Goal: Task Accomplishment & Management: Use online tool/utility

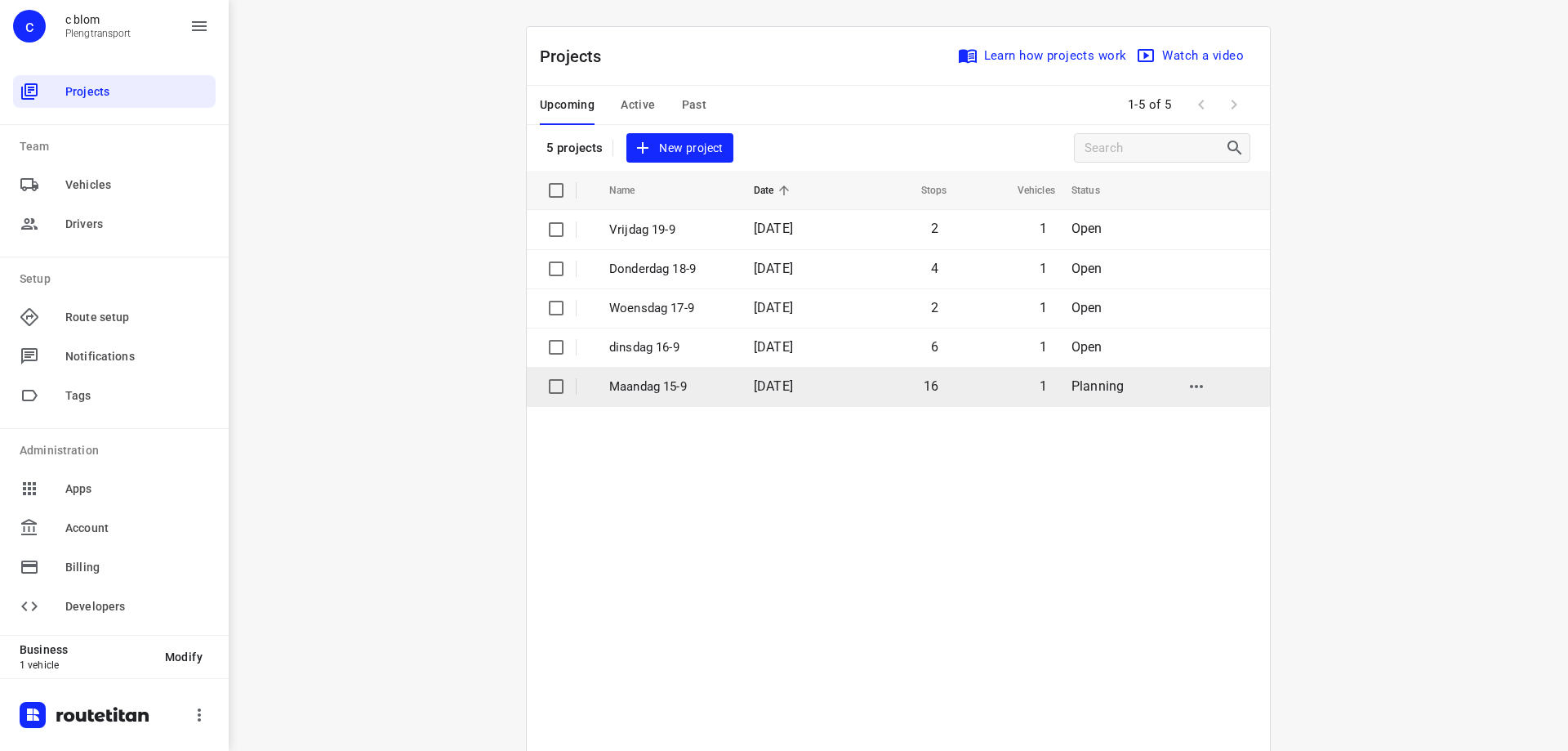
click at [704, 376] on td "Maandag 15-9" at bounding box center [666, 387] width 148 height 39
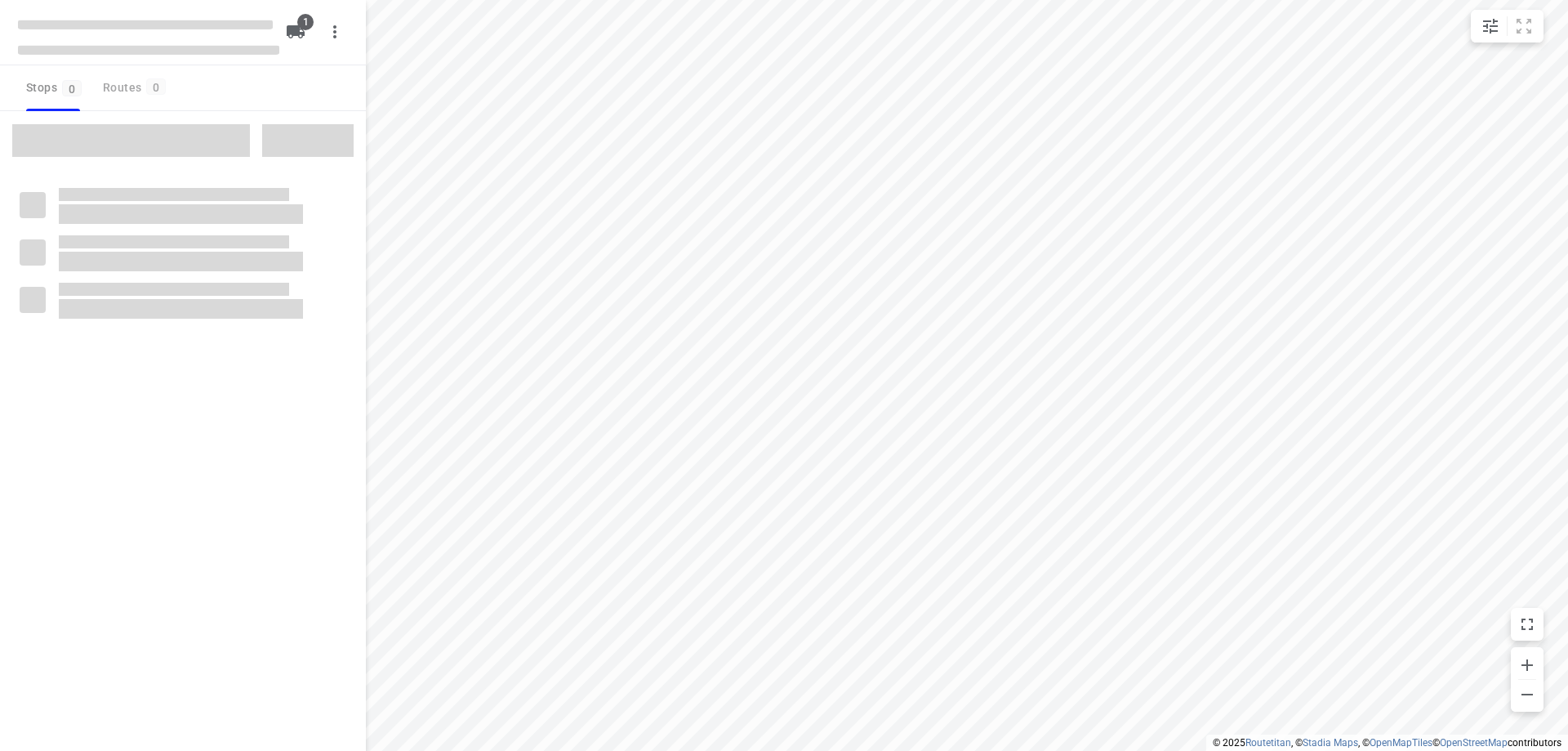
type input "distance"
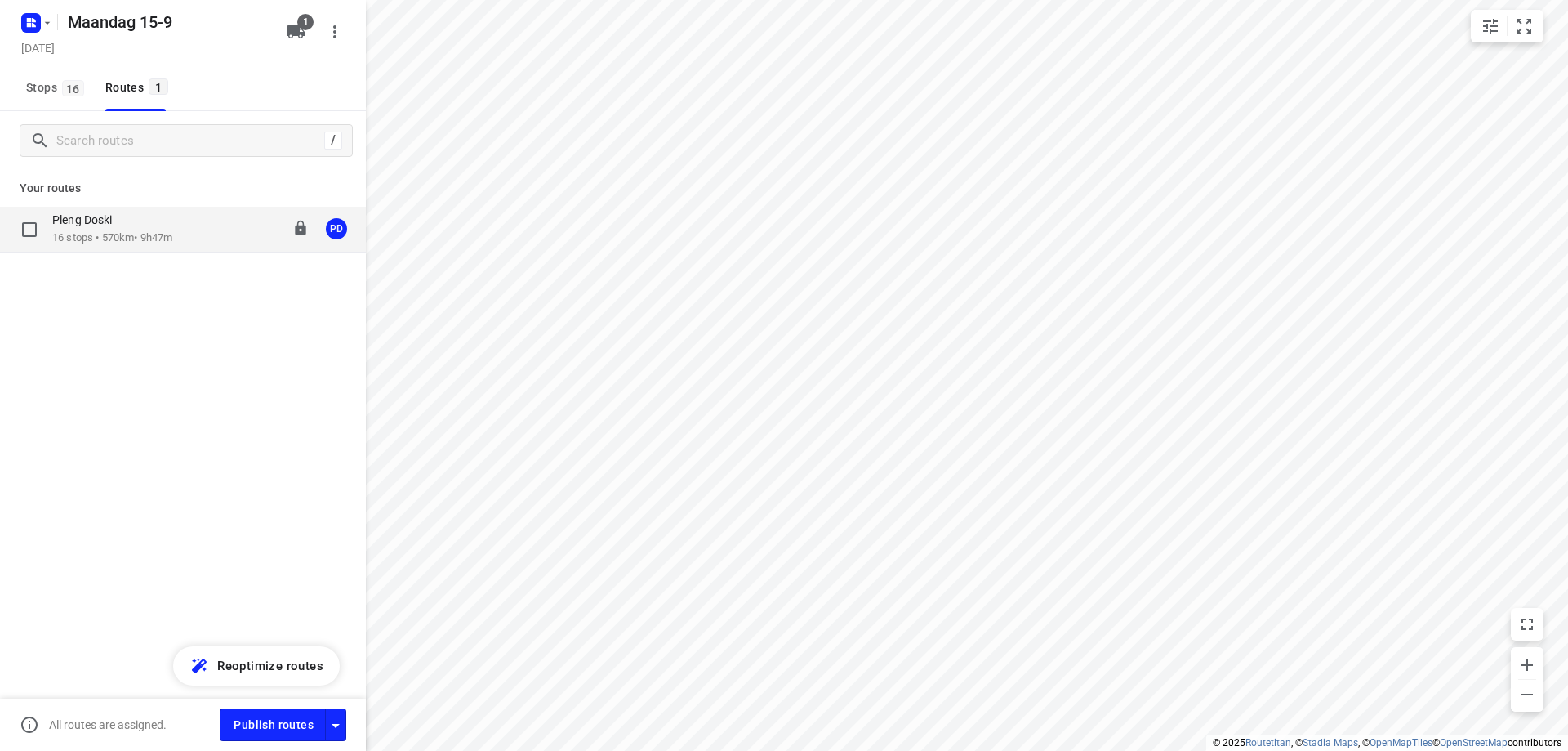
click at [86, 230] on div "Pleng Doski" at bounding box center [111, 221] width 120 height 18
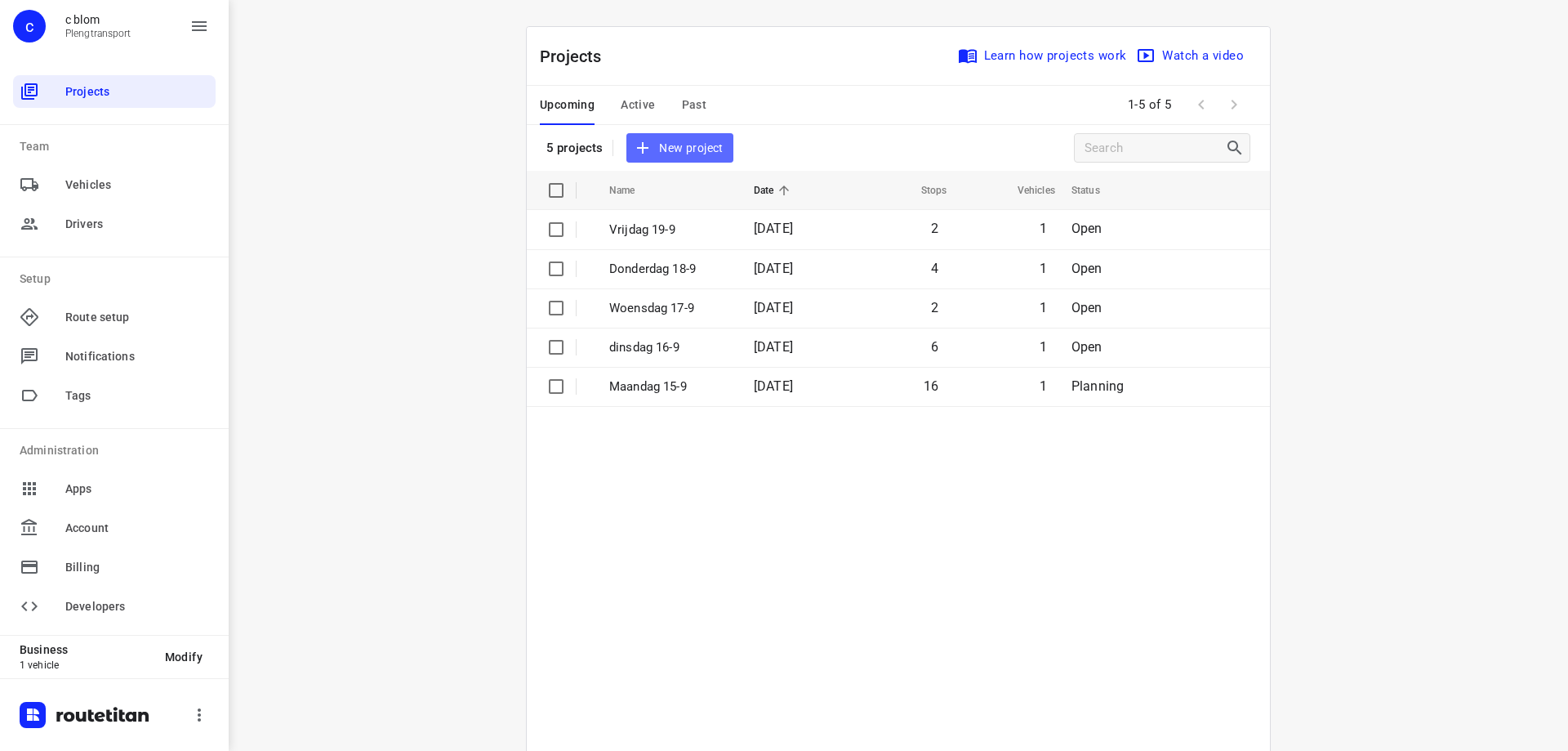
click at [685, 142] on span "New project" at bounding box center [679, 149] width 86 height 20
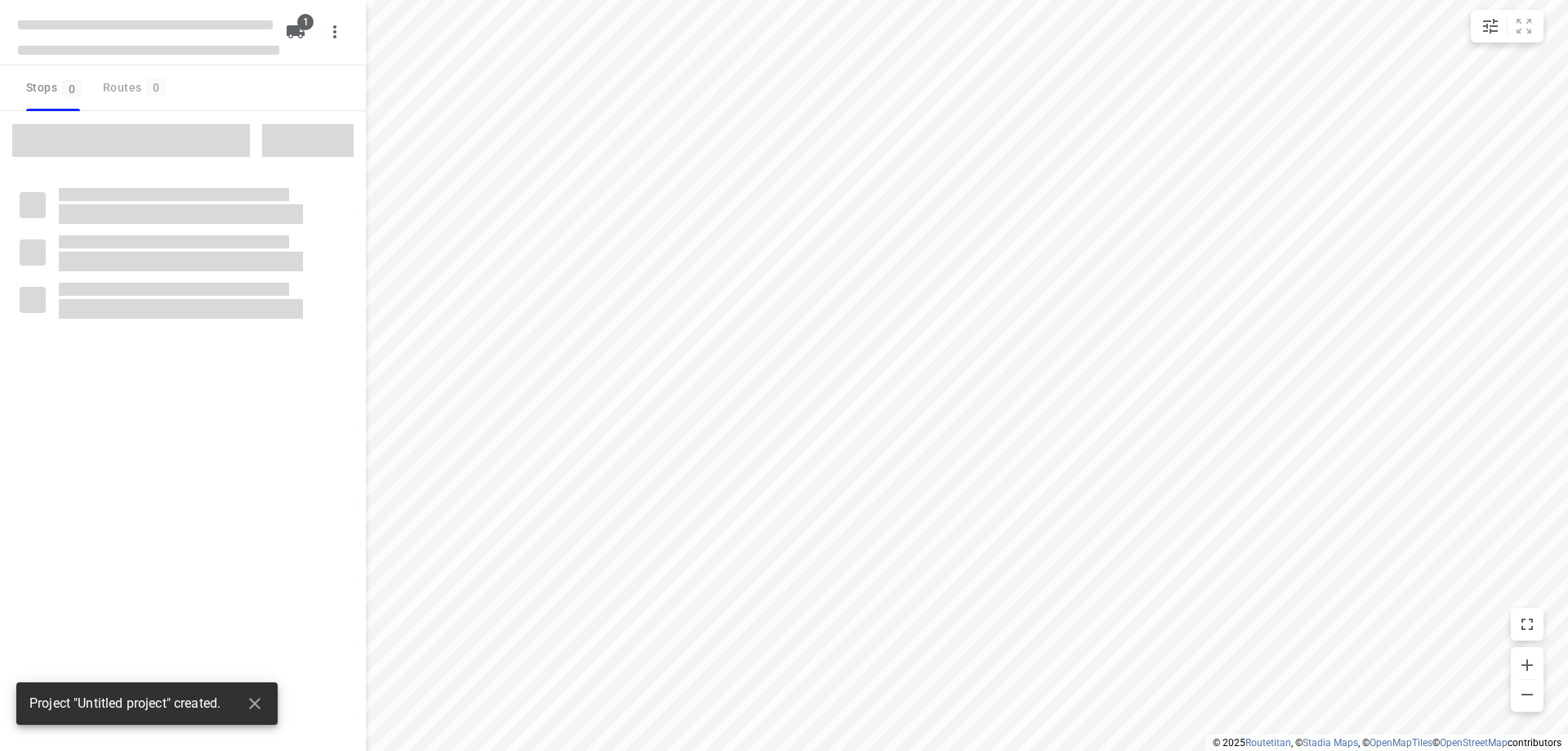
type input "distance"
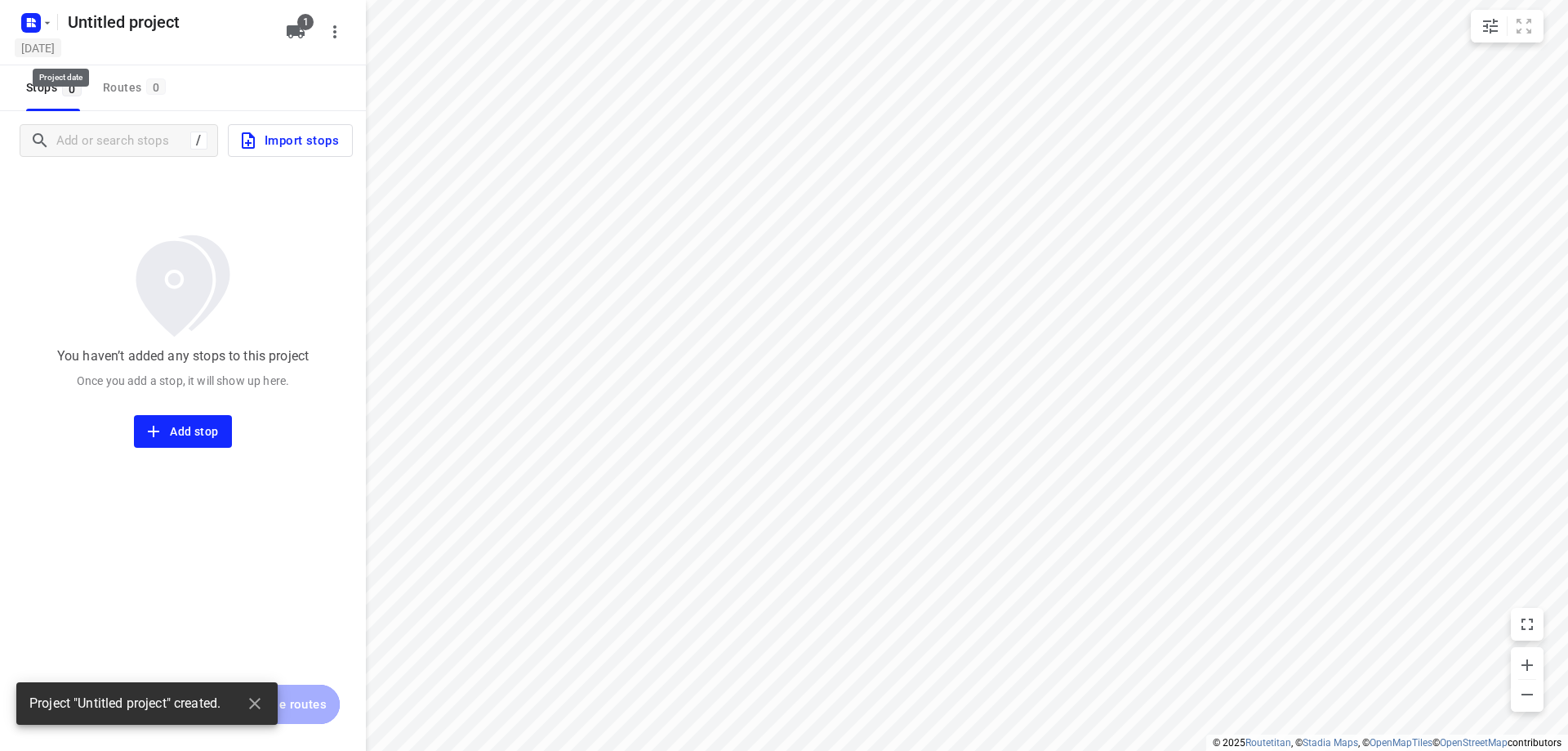
click at [61, 46] on h5 "[DATE]" at bounding box center [38, 47] width 46 height 19
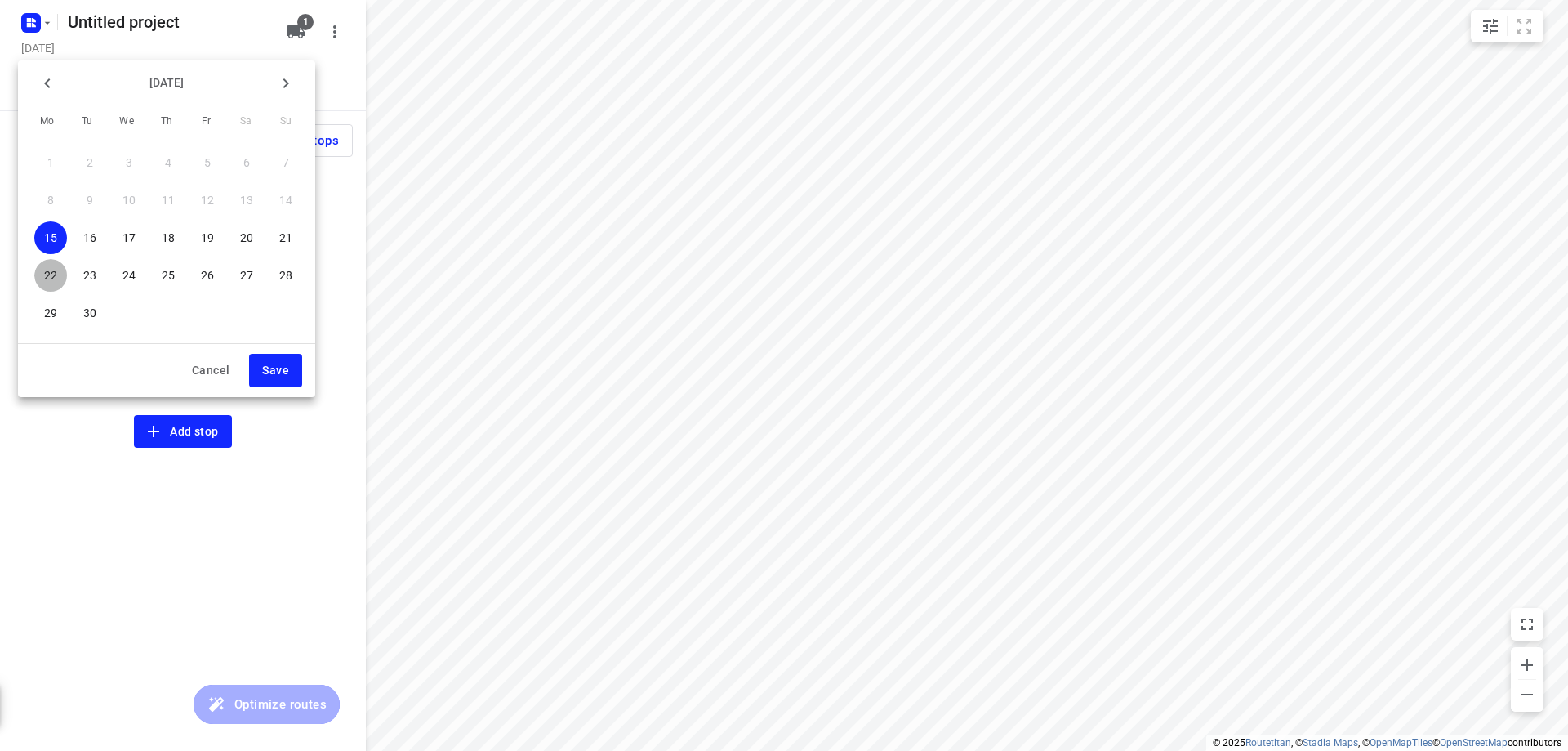
click at [53, 277] on p "22" at bounding box center [50, 275] width 13 height 17
click at [299, 369] on button "Save" at bounding box center [275, 371] width 53 height 33
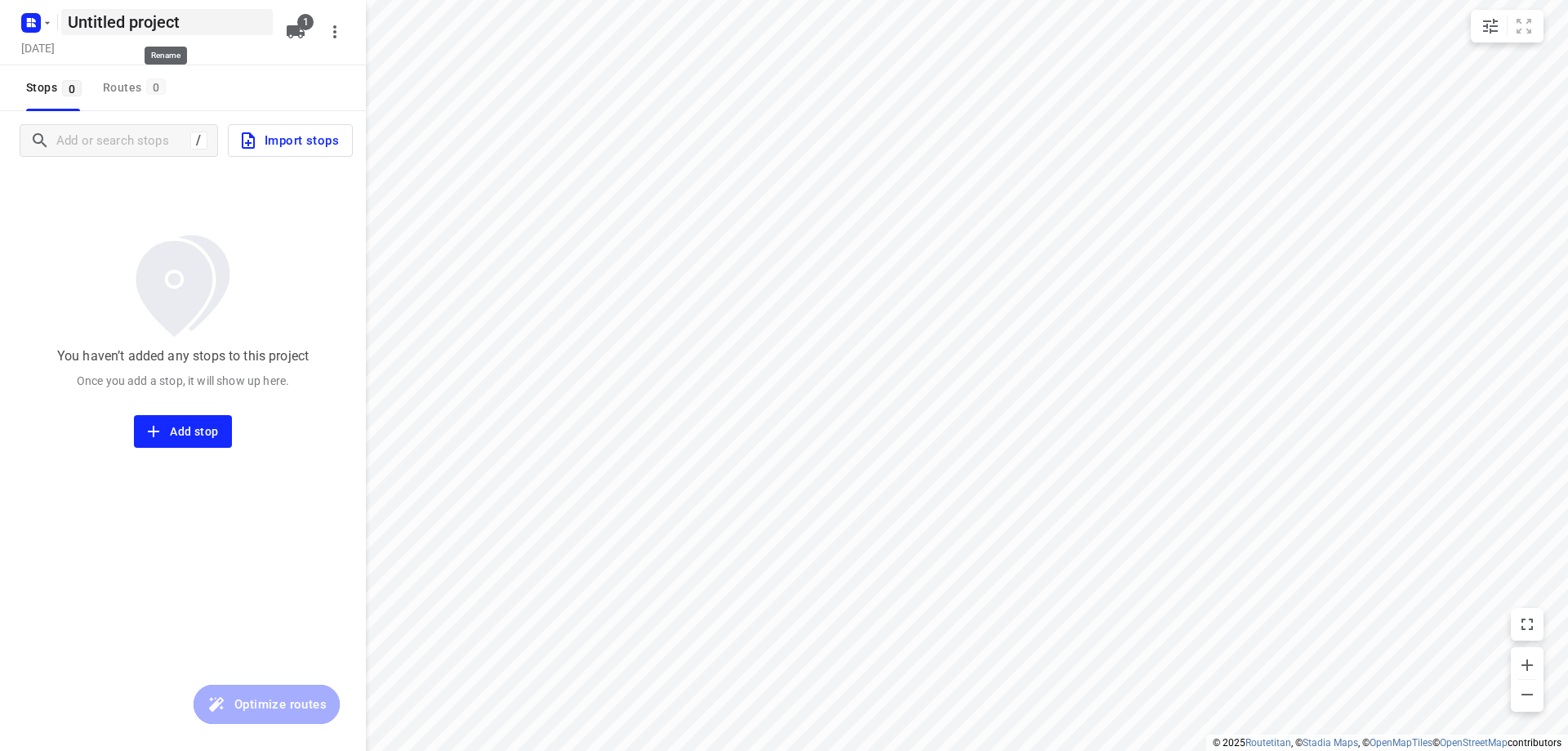
click at [233, 31] on h5 "Untitled project" at bounding box center [167, 22] width 212 height 26
click at [233, 31] on input "Untitled project" at bounding box center [167, 22] width 212 height 26
type input "Maandag 22-9"
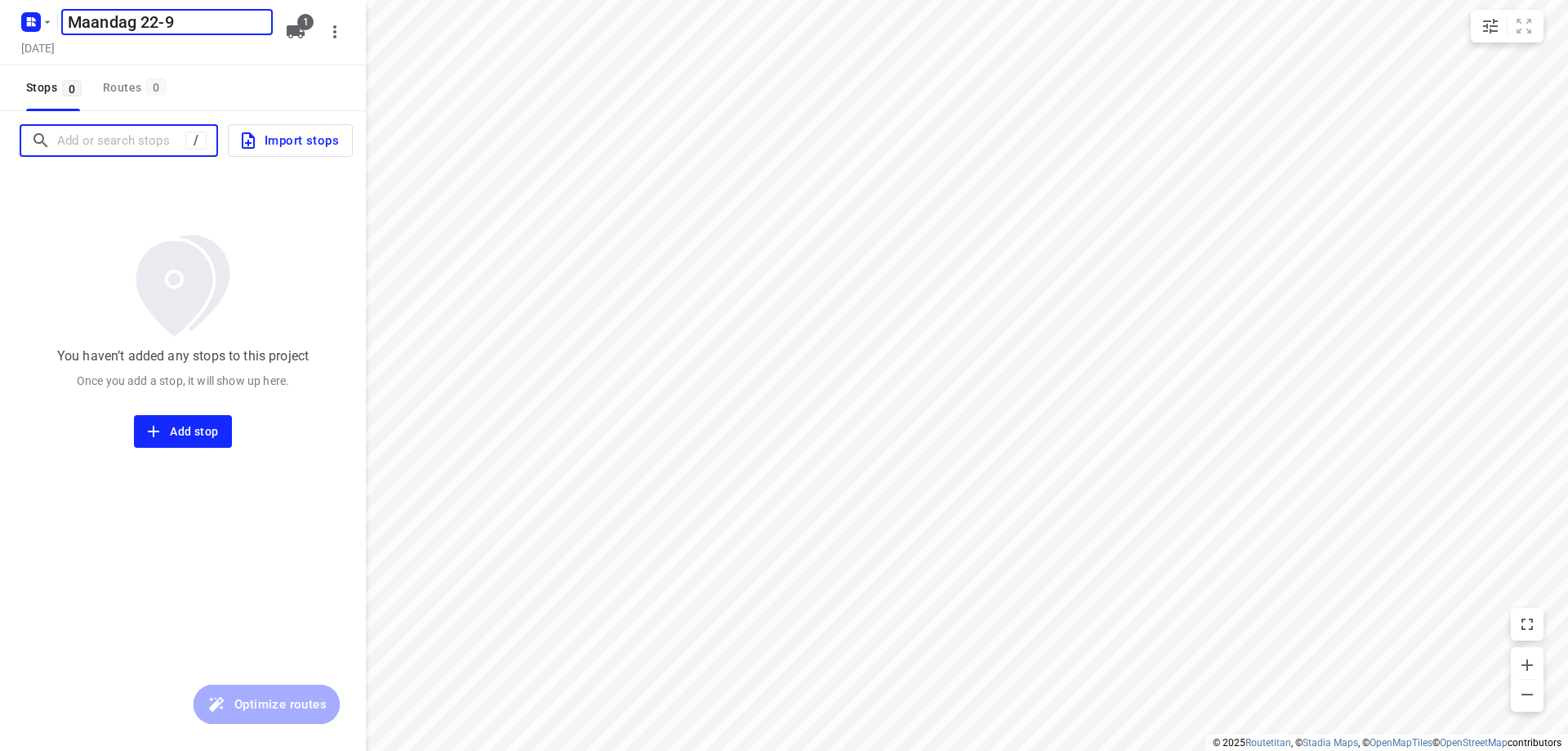
click at [96, 140] on input "Add or search stops" at bounding box center [122, 140] width 128 height 25
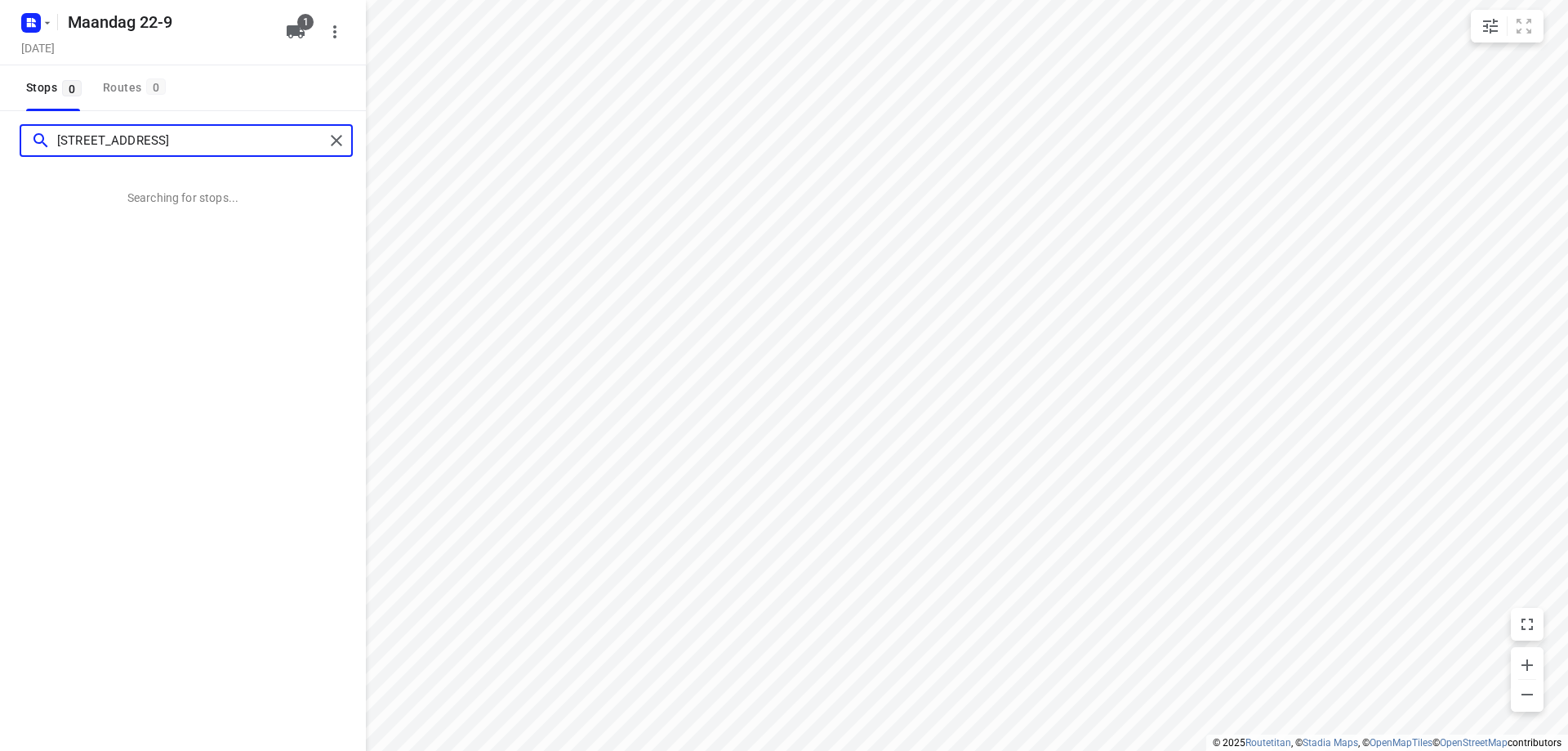
type input "[STREET_ADDRESS]"
click at [18, 301] on div "[STREET_ADDRESS] Searching for stops..." at bounding box center [183, 487] width 366 height 751
click at [182, 133] on input "[STREET_ADDRESS]" at bounding box center [190, 140] width 267 height 25
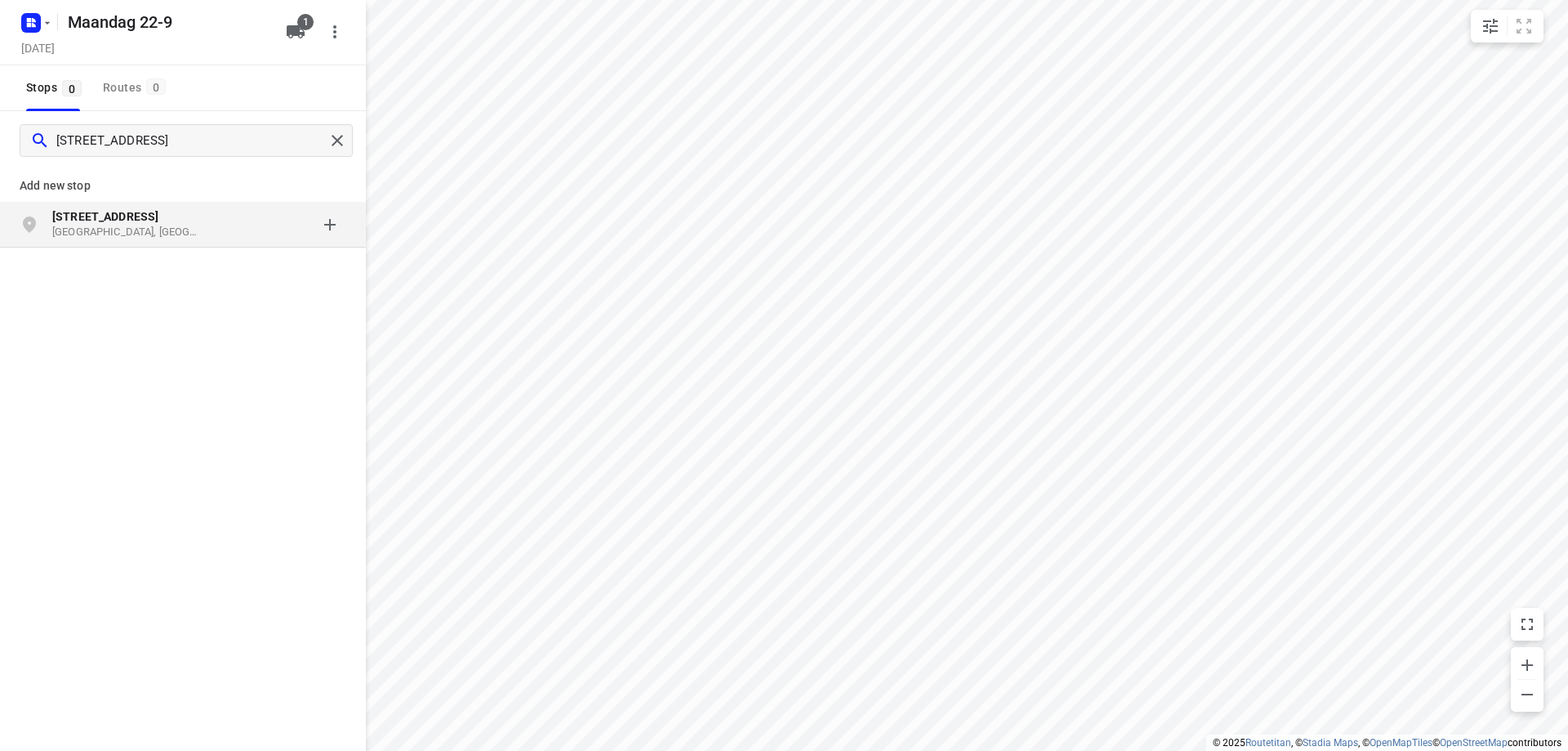
click at [85, 231] on p "[GEOGRAPHIC_DATA], [GEOGRAPHIC_DATA]" at bounding box center [127, 232] width 150 height 16
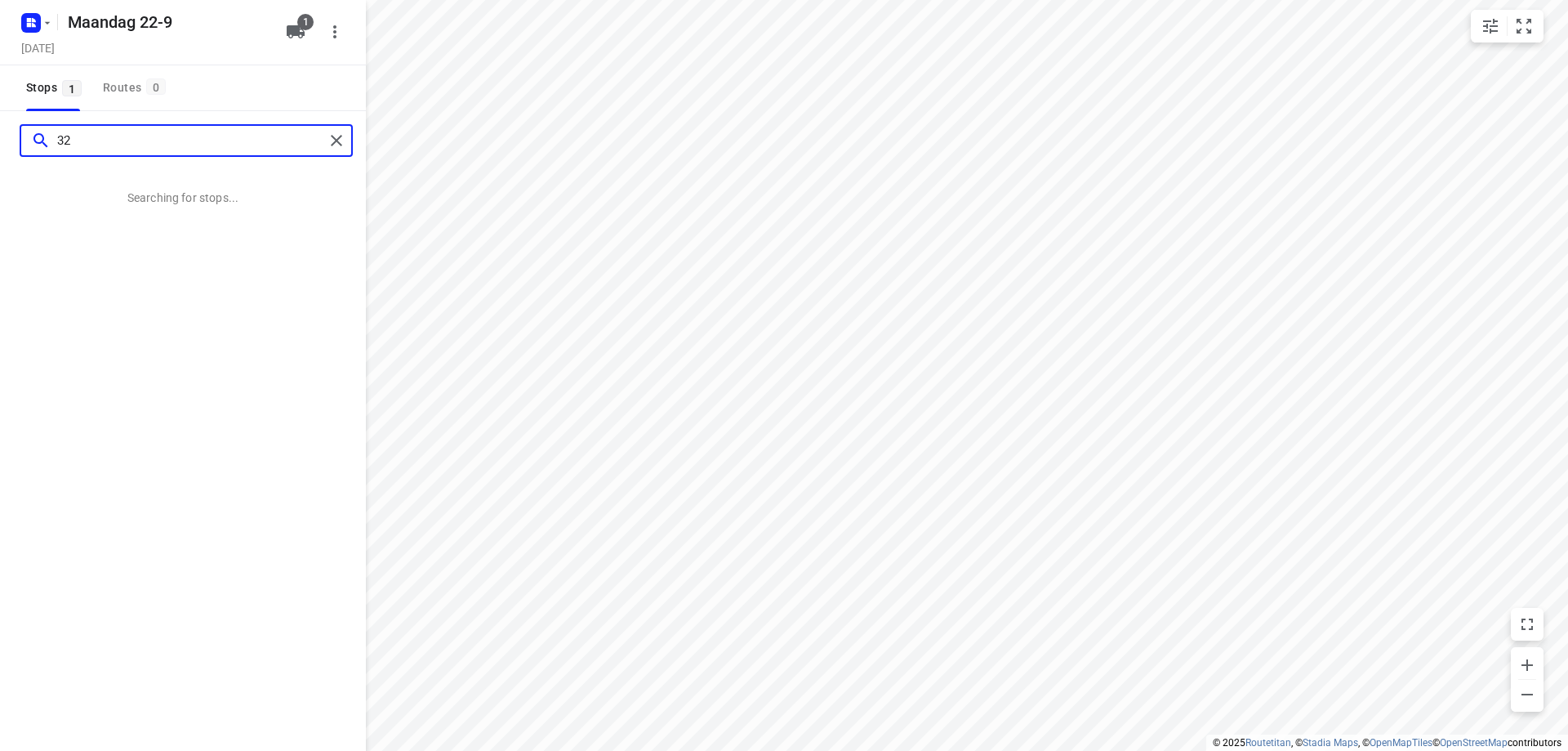
type input "3"
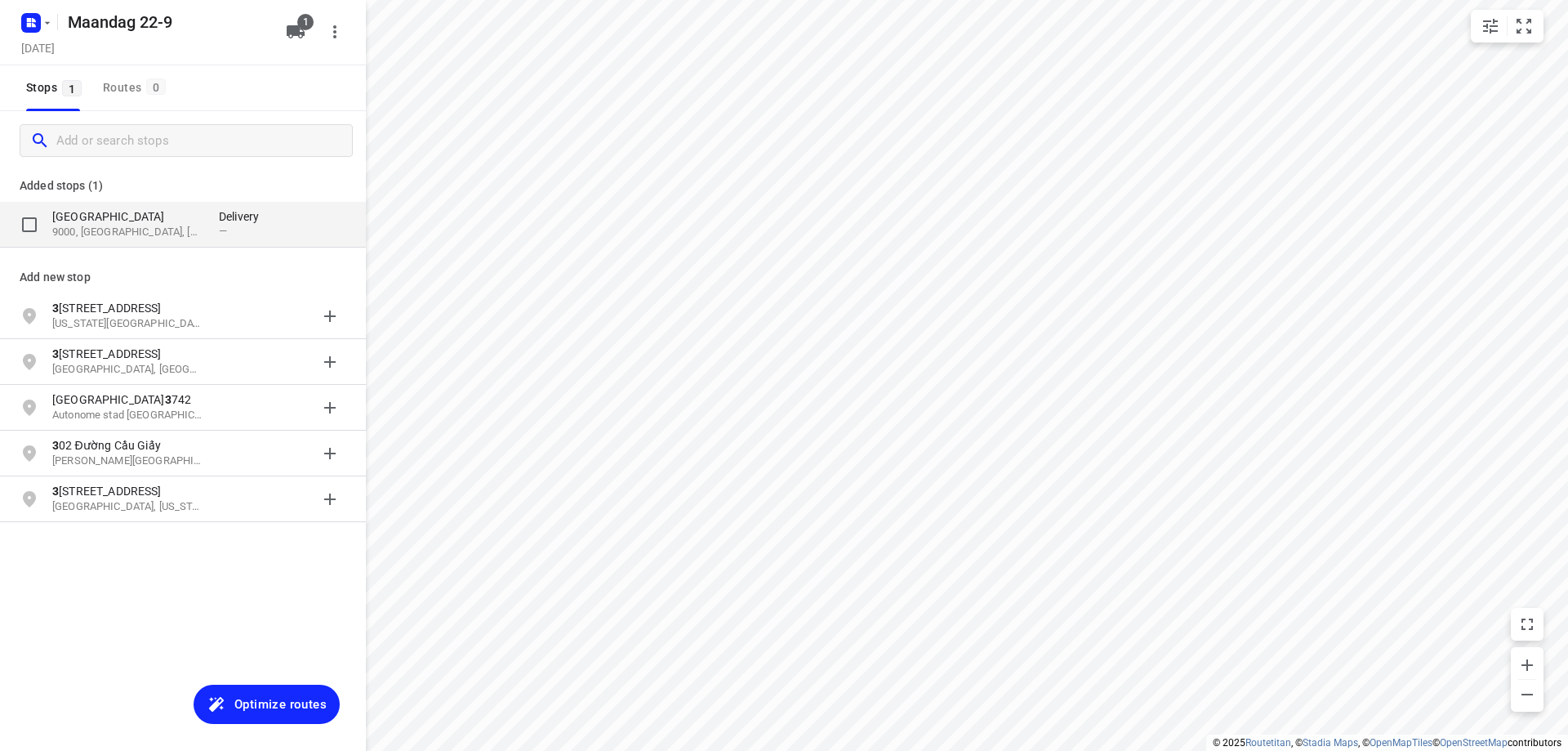
click at [149, 229] on p "9000, [GEOGRAPHIC_DATA], [GEOGRAPHIC_DATA]" at bounding box center [127, 232] width 150 height 16
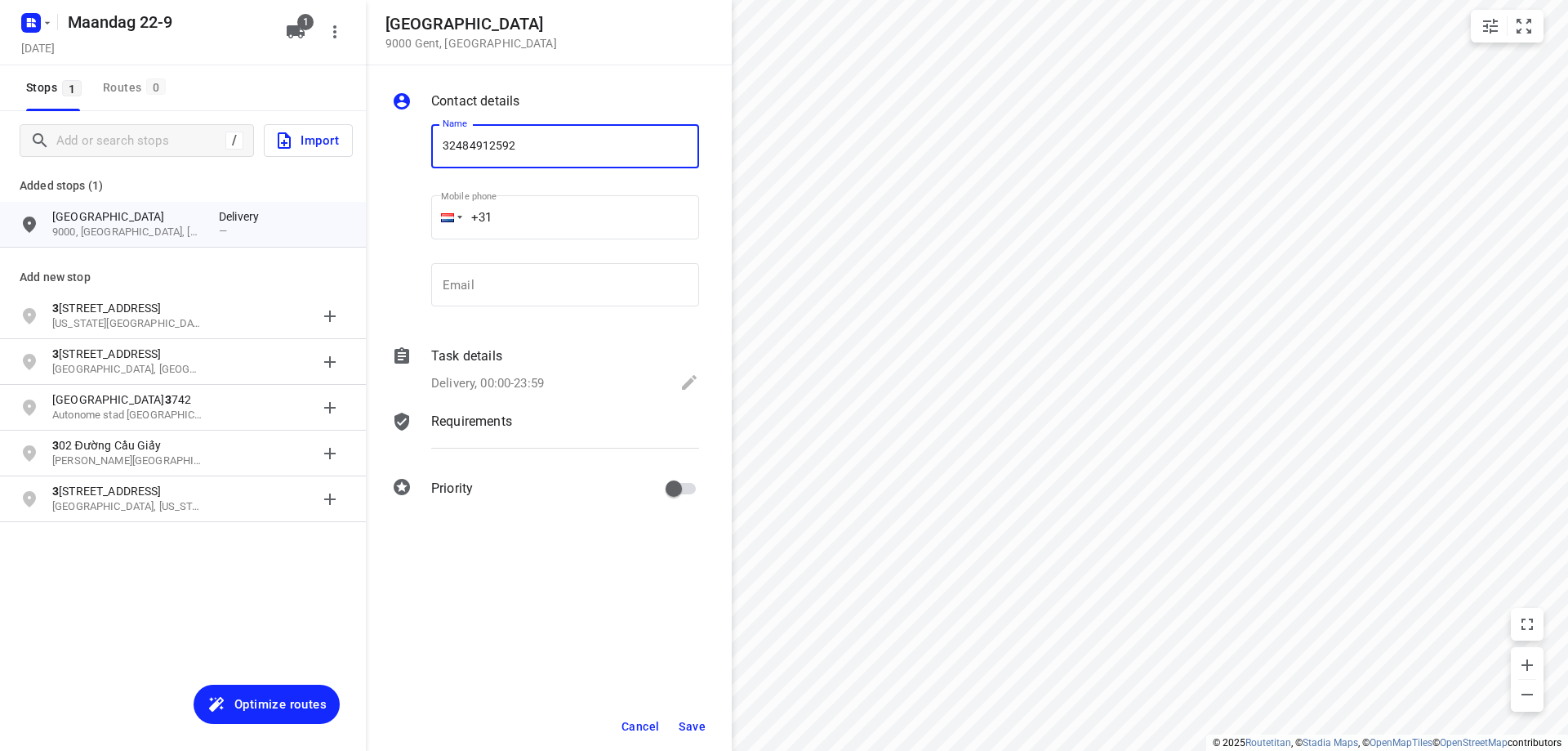
type input "32484912592"
click at [721, 710] on div "Cancel Save" at bounding box center [549, 726] width 366 height 49
click at [699, 727] on span "Save" at bounding box center [692, 726] width 27 height 13
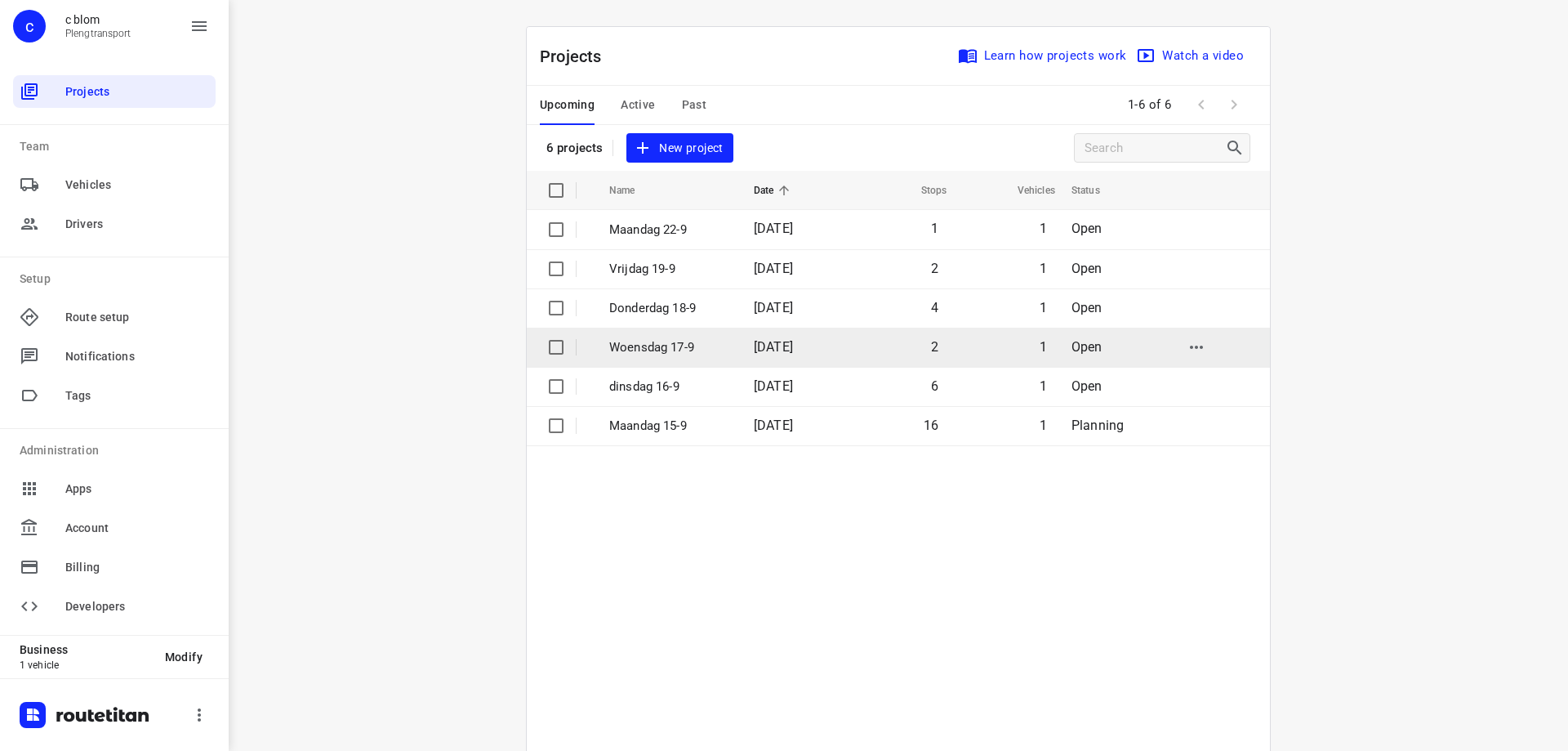
click at [665, 348] on p "Woensdag 17-9" at bounding box center [669, 348] width 120 height 19
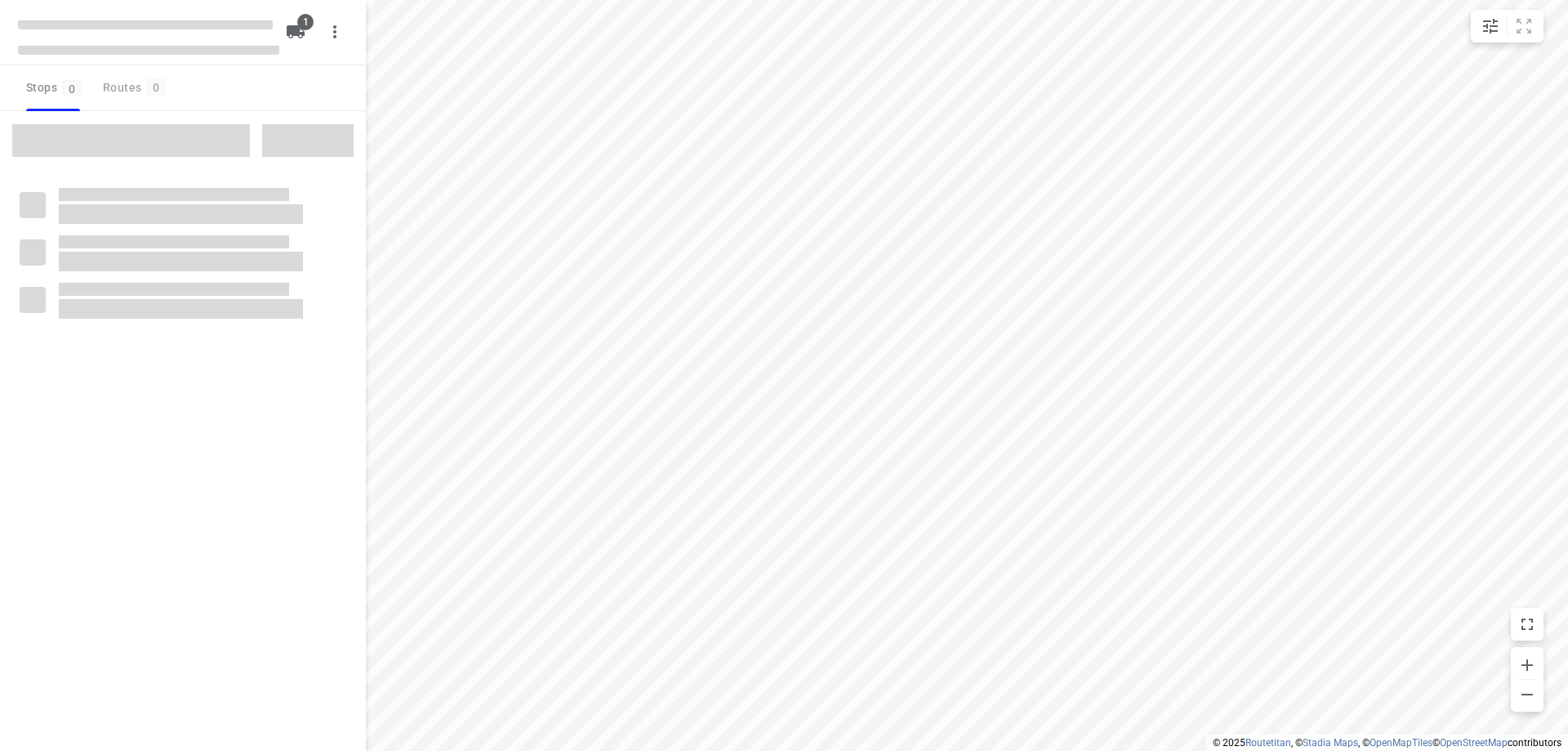
type input "distance"
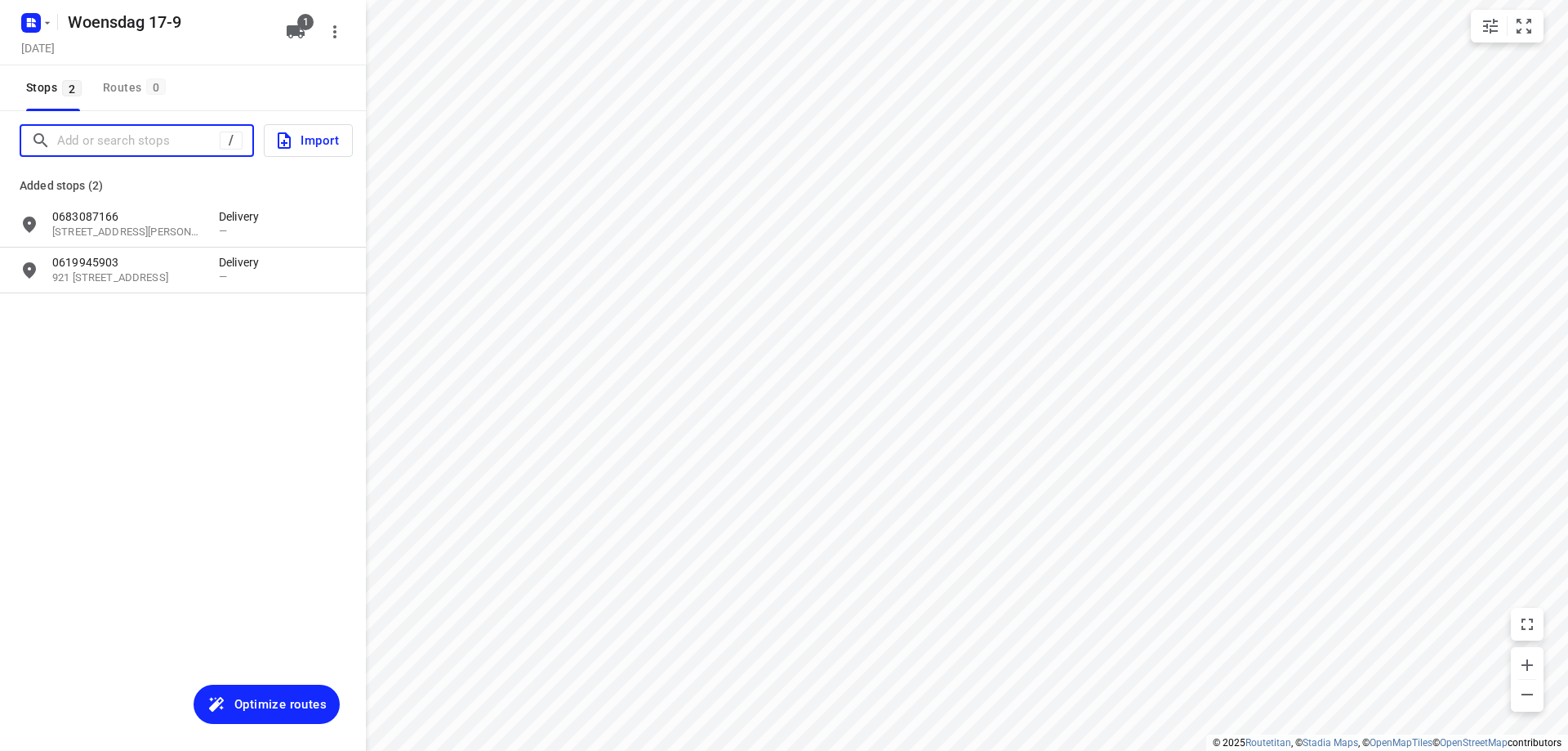
click at [114, 148] on input "Add or search stops" at bounding box center [138, 140] width 163 height 25
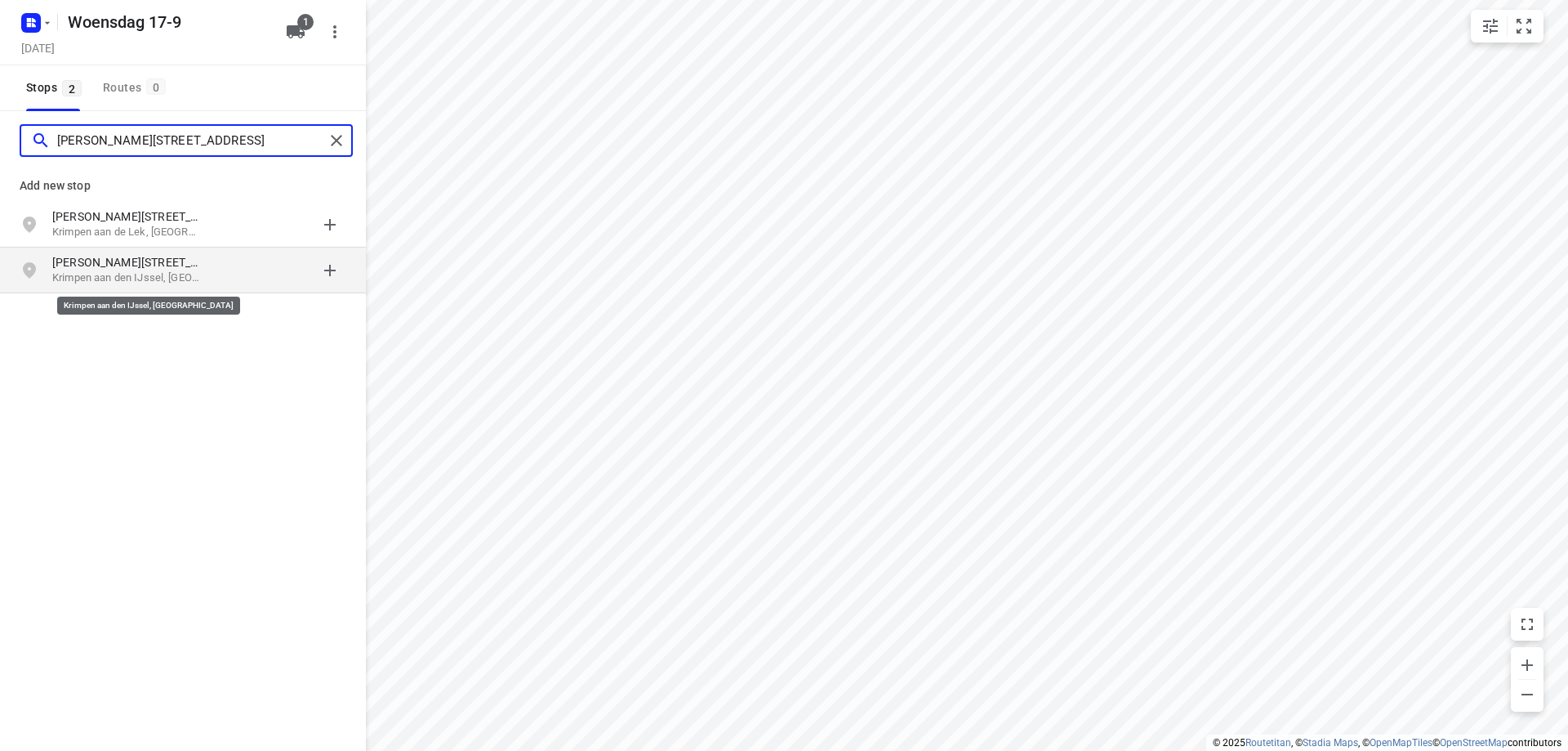
type input "[PERSON_NAME][STREET_ADDRESS]"
click at [176, 281] on p "Krimpen aan den IJssel, [GEOGRAPHIC_DATA]" at bounding box center [127, 278] width 150 height 16
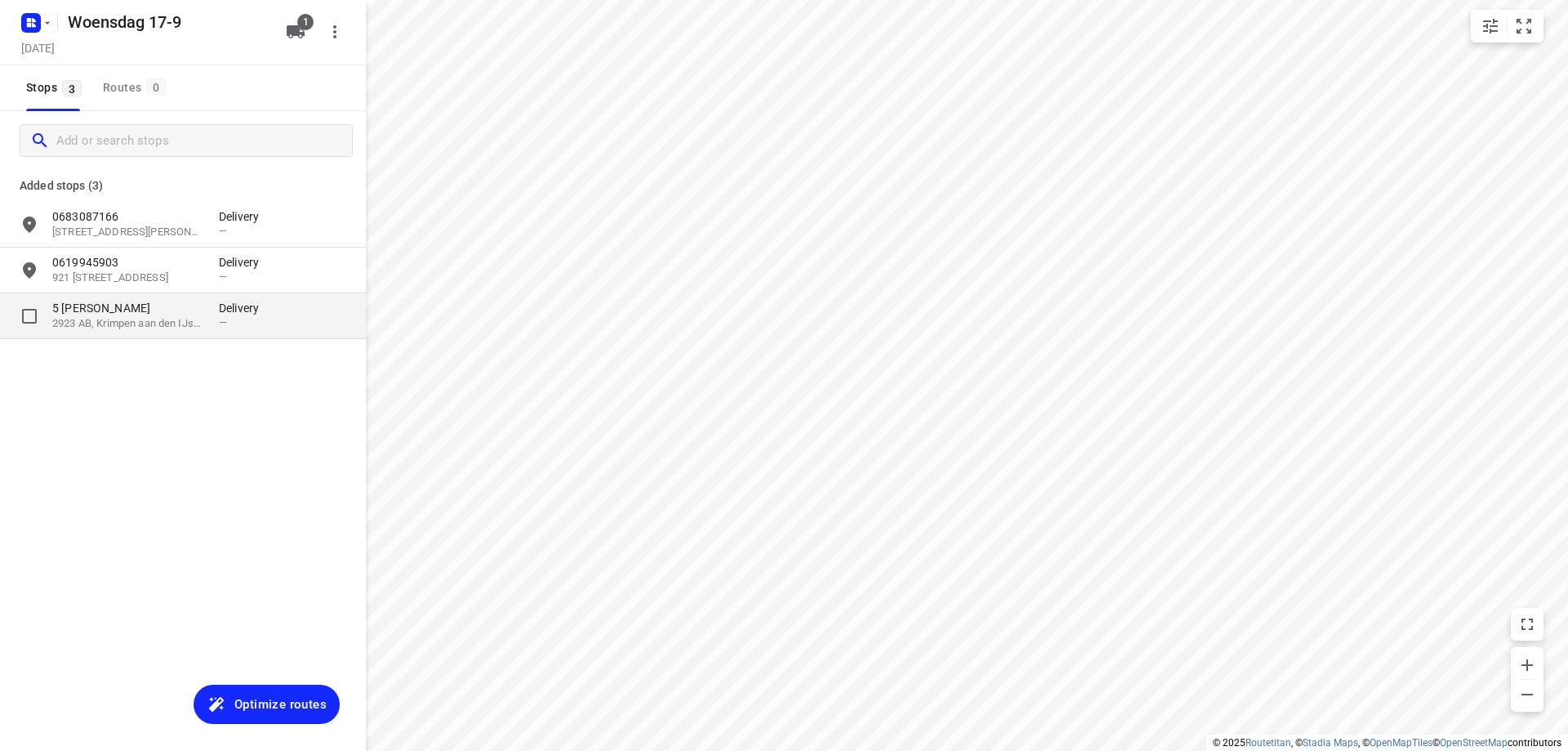
click at [178, 308] on p "5 [PERSON_NAME]" at bounding box center [127, 309] width 150 height 17
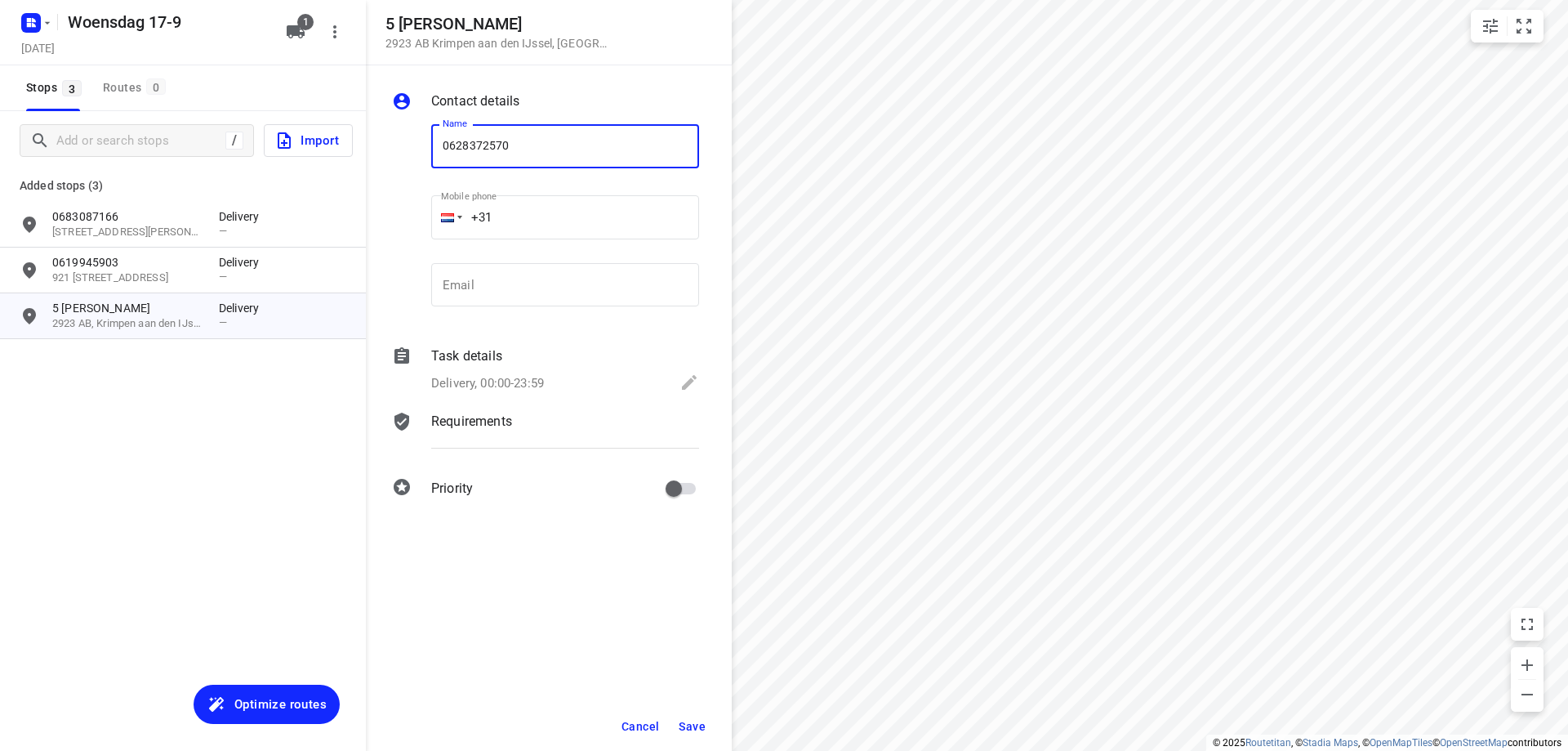
type input "0628372570"
click at [702, 718] on button "Save" at bounding box center [692, 727] width 40 height 30
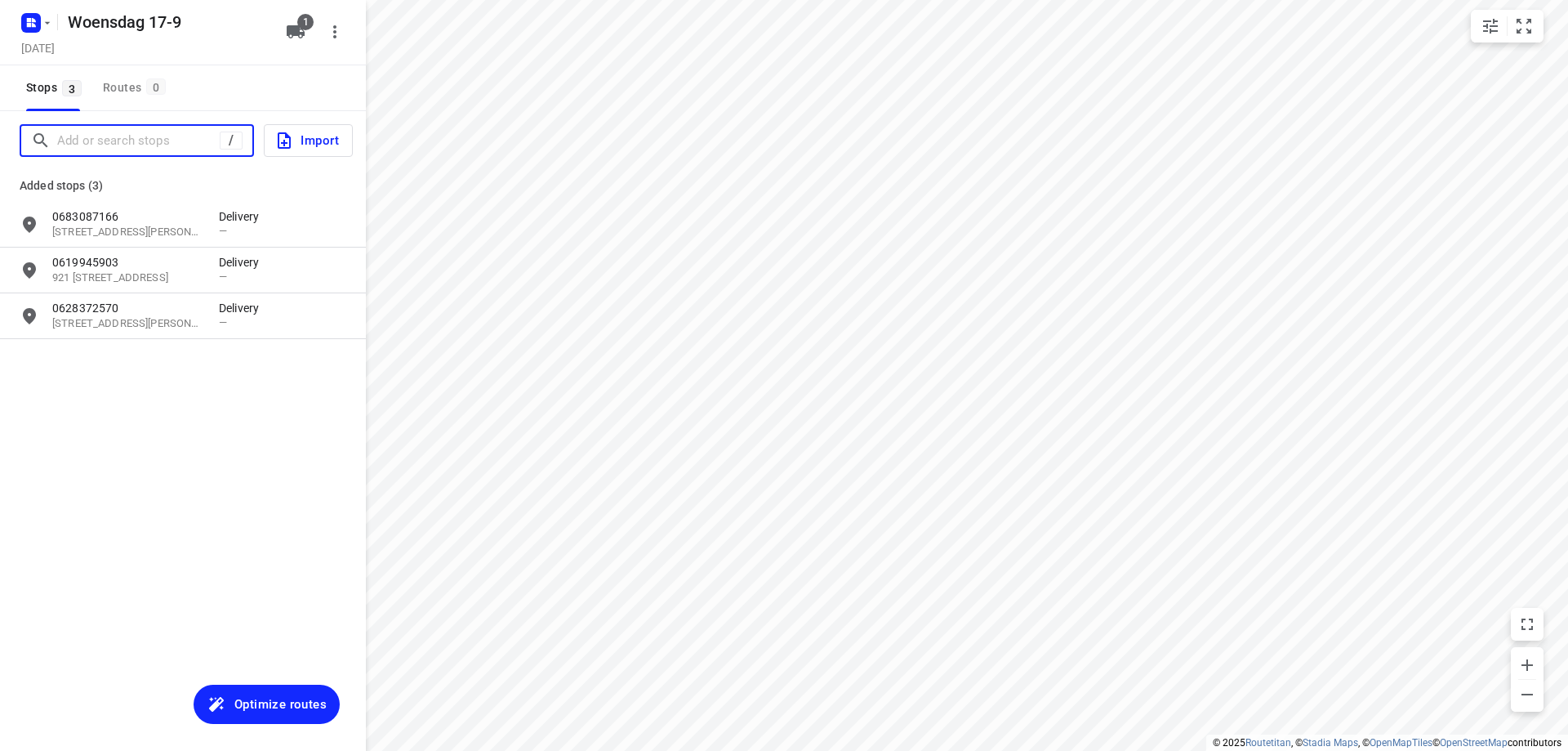
click at [124, 138] on input "Add or search stops" at bounding box center [138, 140] width 163 height 25
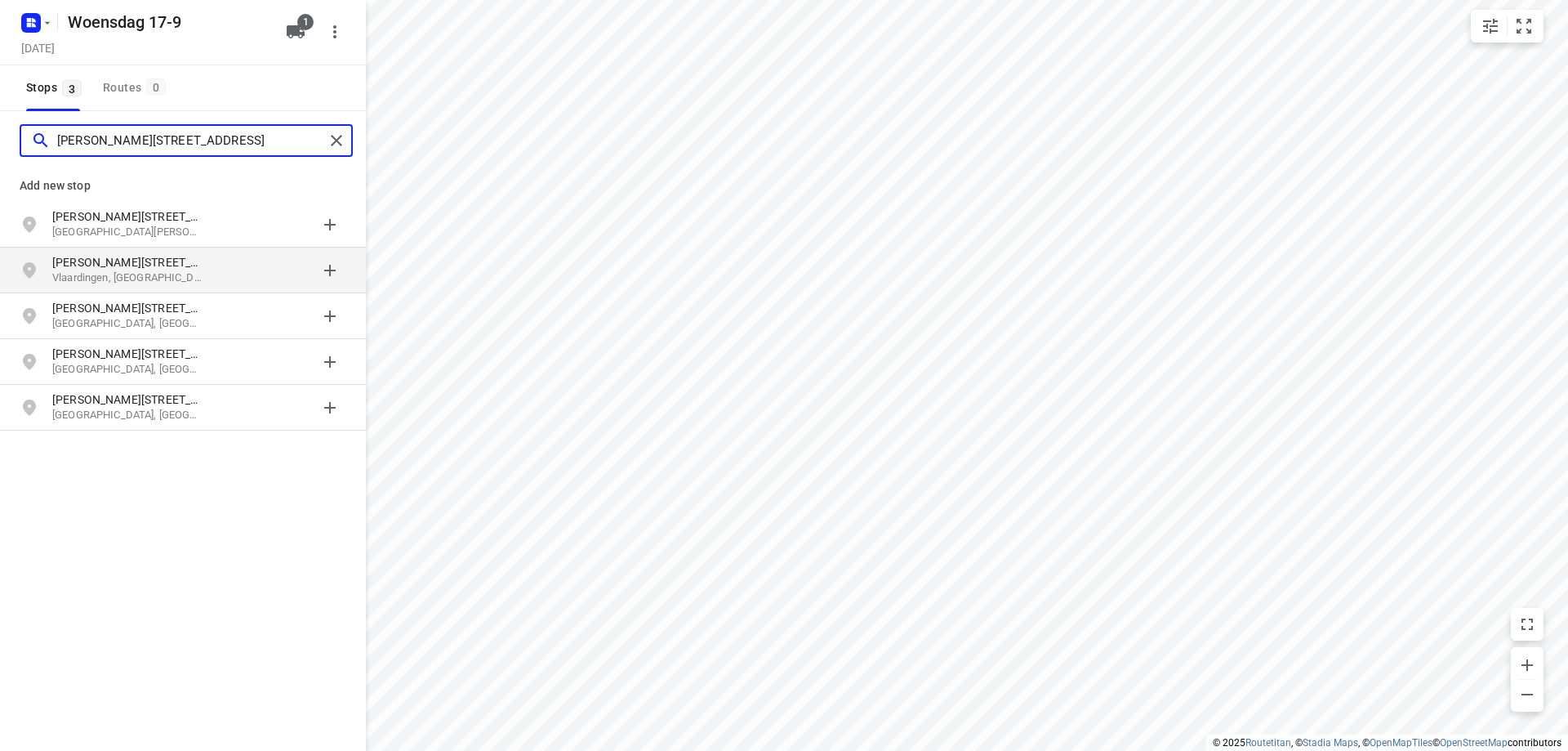
type input "[PERSON_NAME][STREET_ADDRESS]"
click at [179, 268] on p "[PERSON_NAME][STREET_ADDRESS]" at bounding box center [127, 262] width 150 height 17
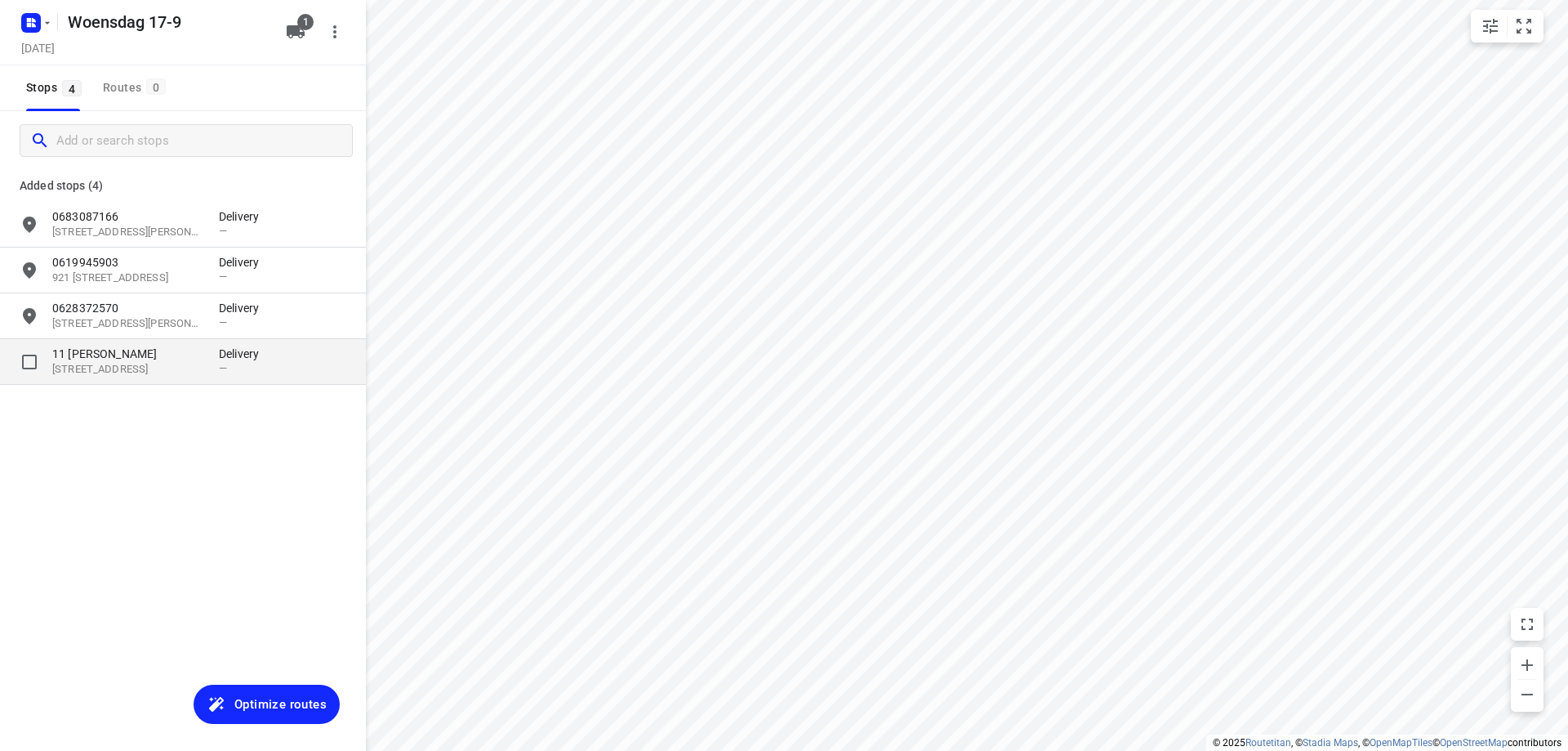
click at [136, 365] on p "[STREET_ADDRESS]" at bounding box center [127, 369] width 150 height 16
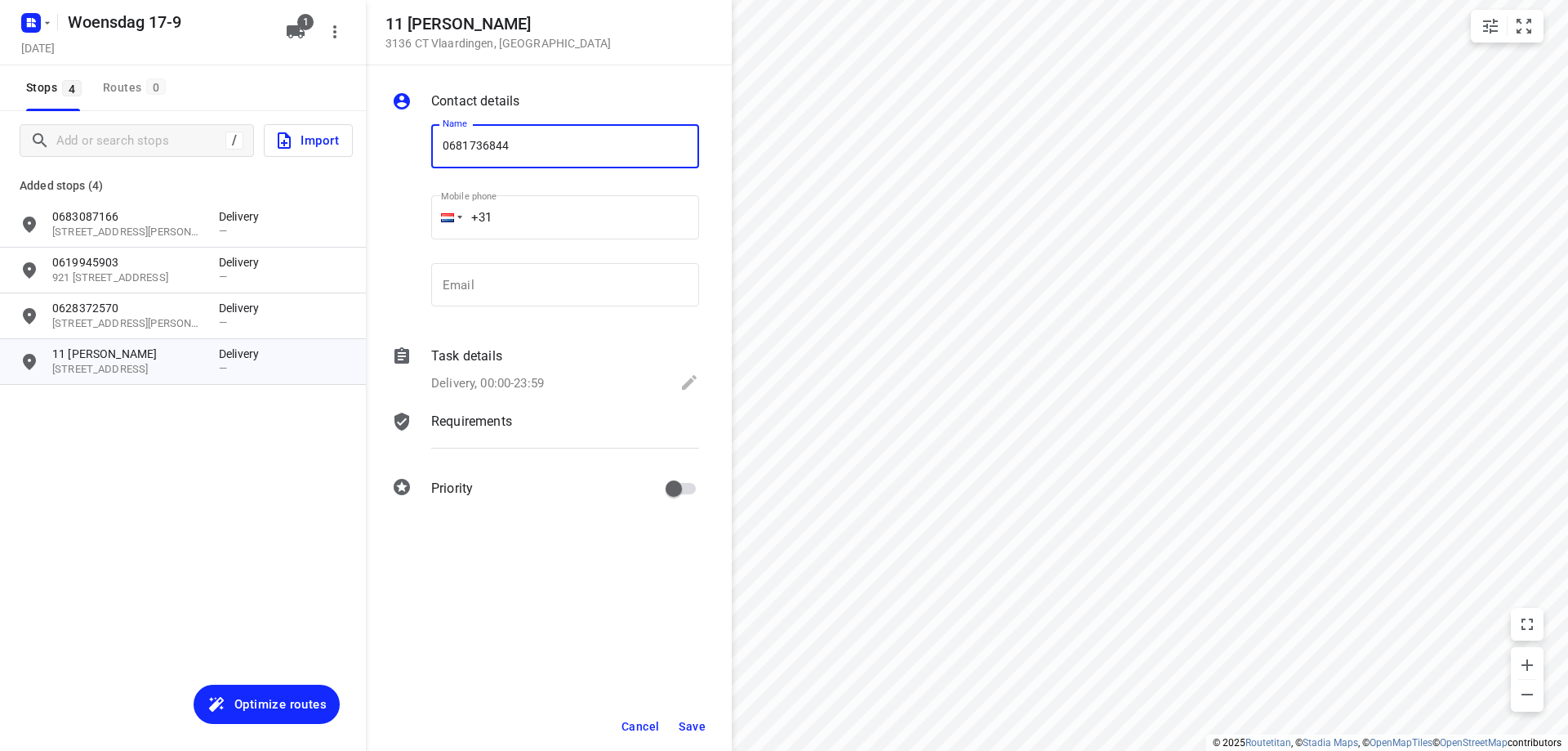
type input "0681736844"
click at [700, 720] on span "Save" at bounding box center [692, 726] width 27 height 13
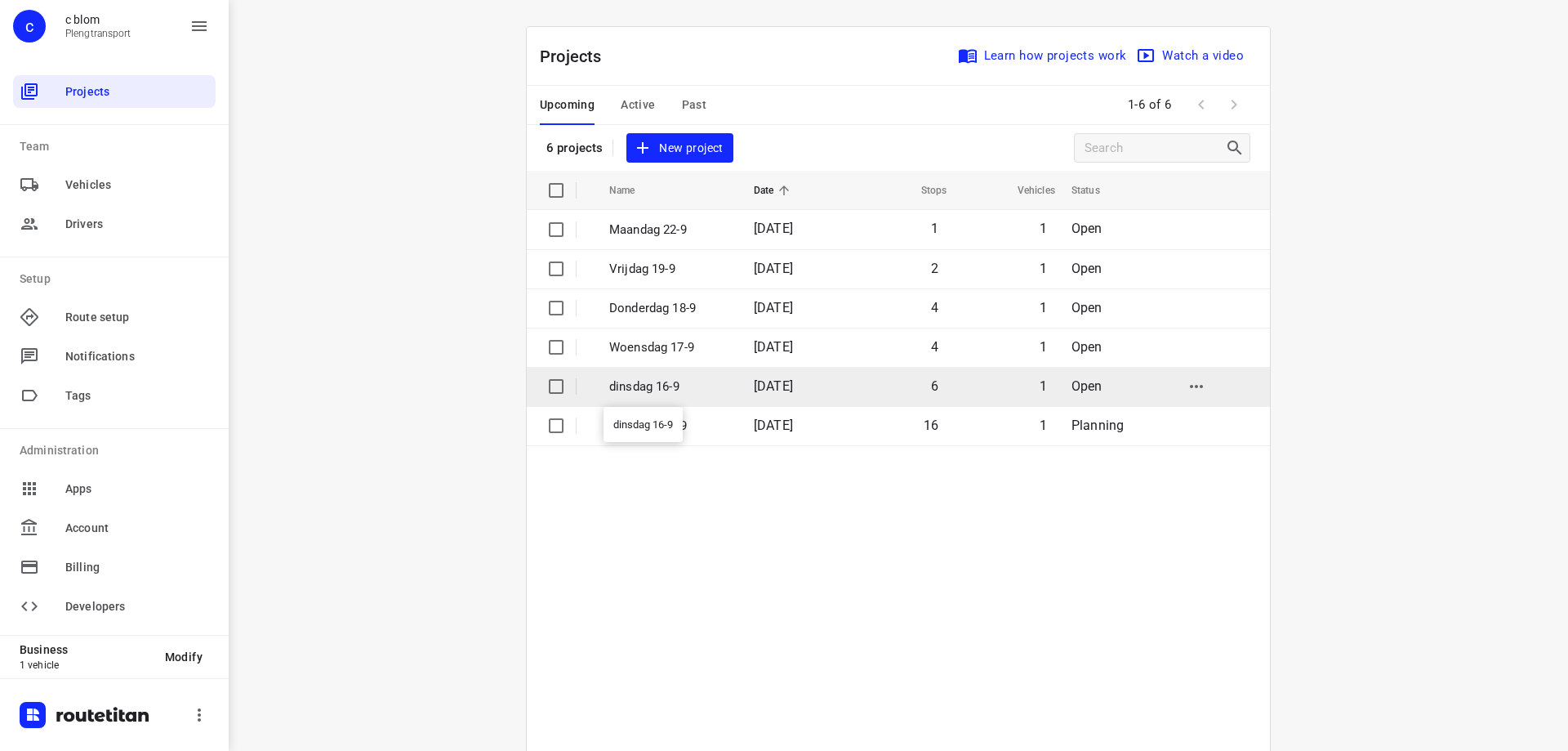
click at [699, 383] on p "dinsdag 16-9" at bounding box center [669, 387] width 120 height 19
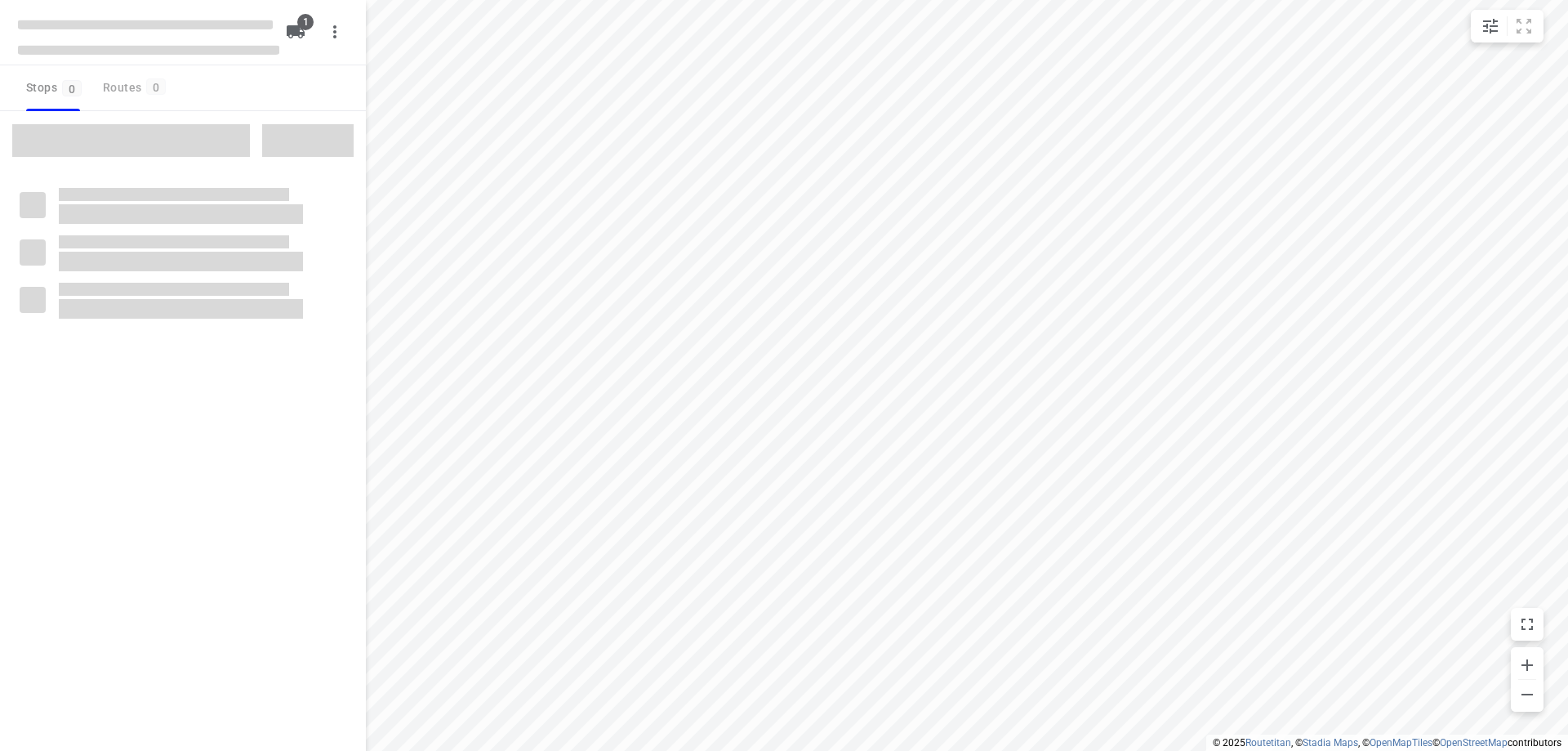
type input "distance"
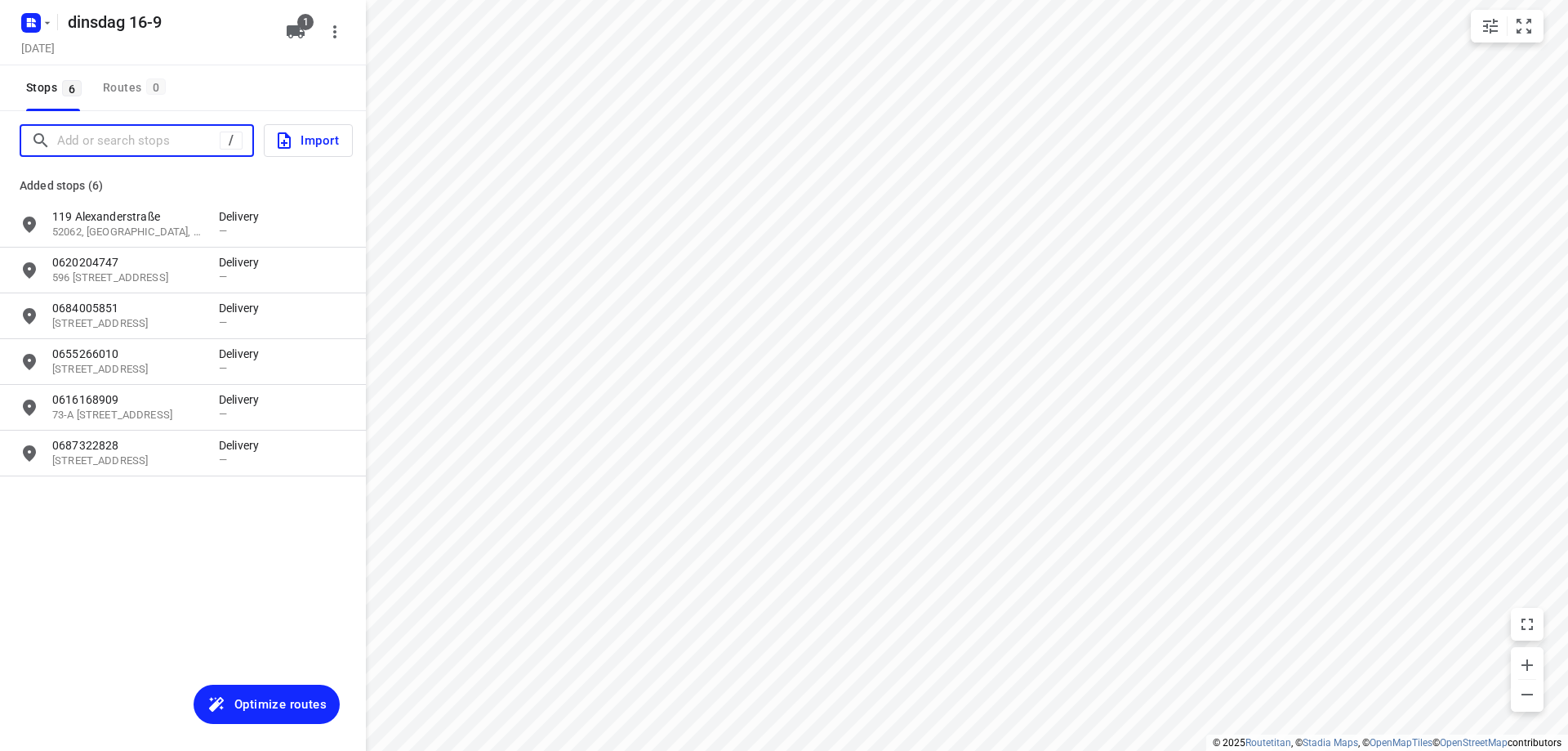
click at [130, 143] on input "Add or search stops" at bounding box center [138, 140] width 163 height 25
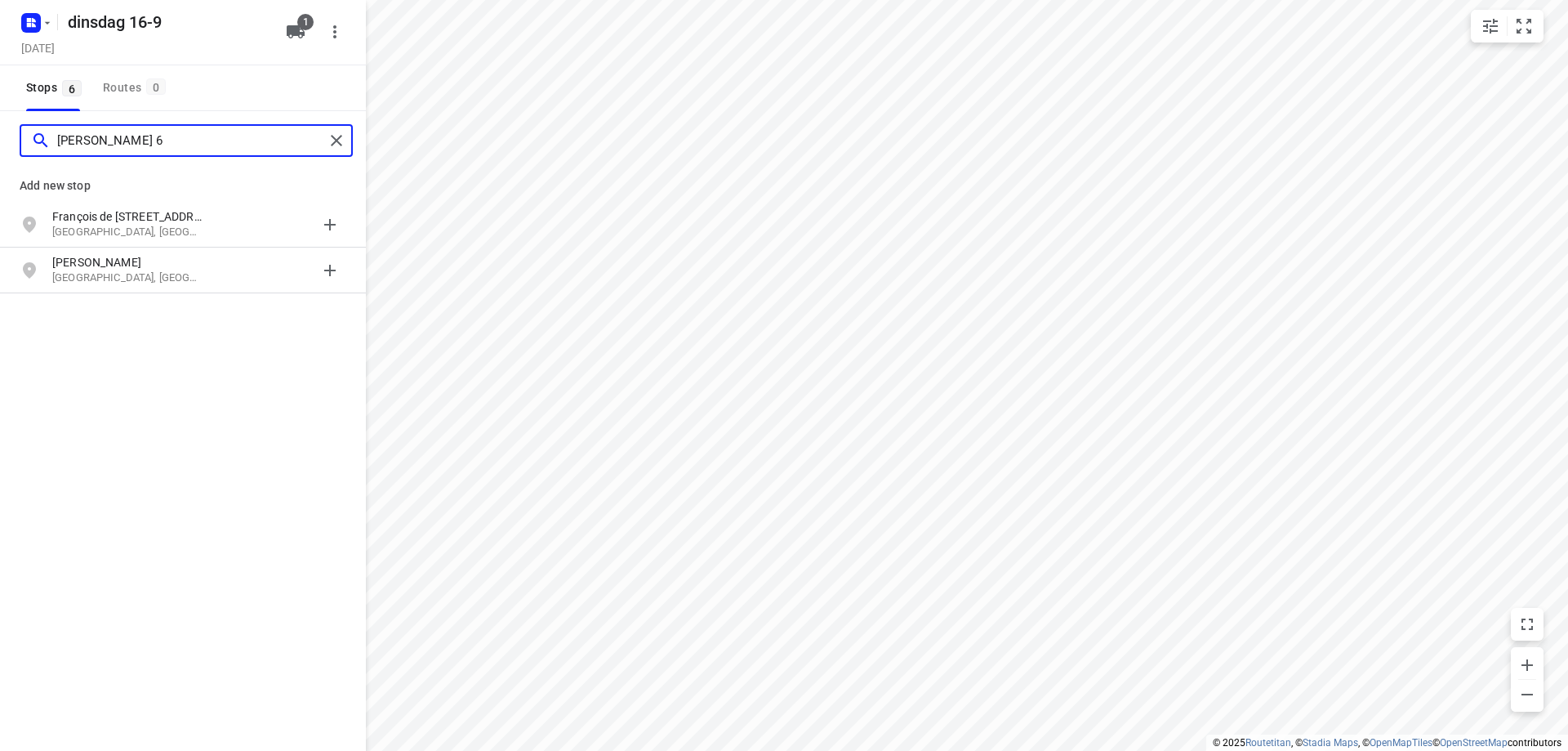
type input "[PERSON_NAME] 6"
click at [135, 218] on p "François de [STREET_ADDRESS]" at bounding box center [127, 217] width 150 height 17
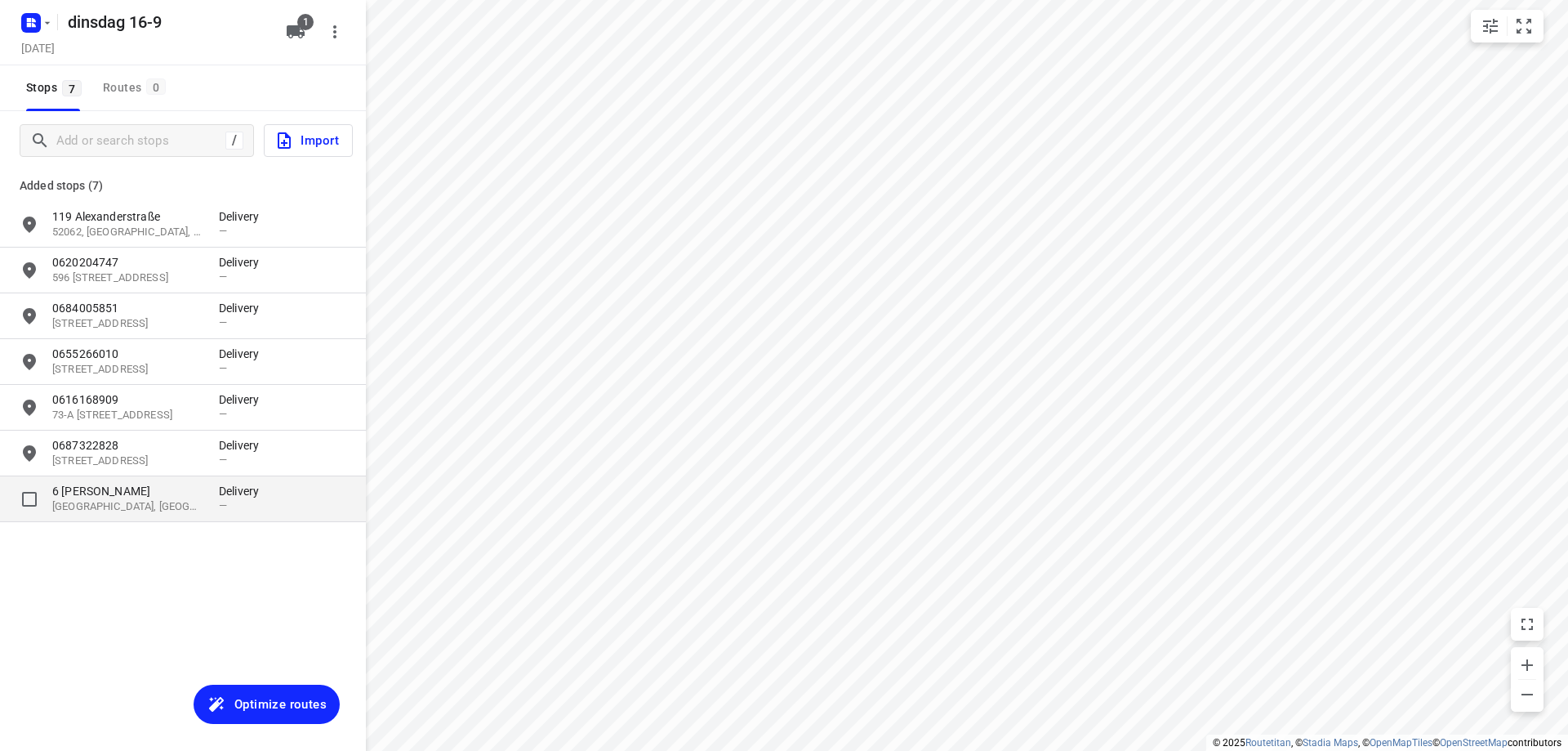
click at [182, 505] on p "[GEOGRAPHIC_DATA], [GEOGRAPHIC_DATA]" at bounding box center [127, 507] width 150 height 16
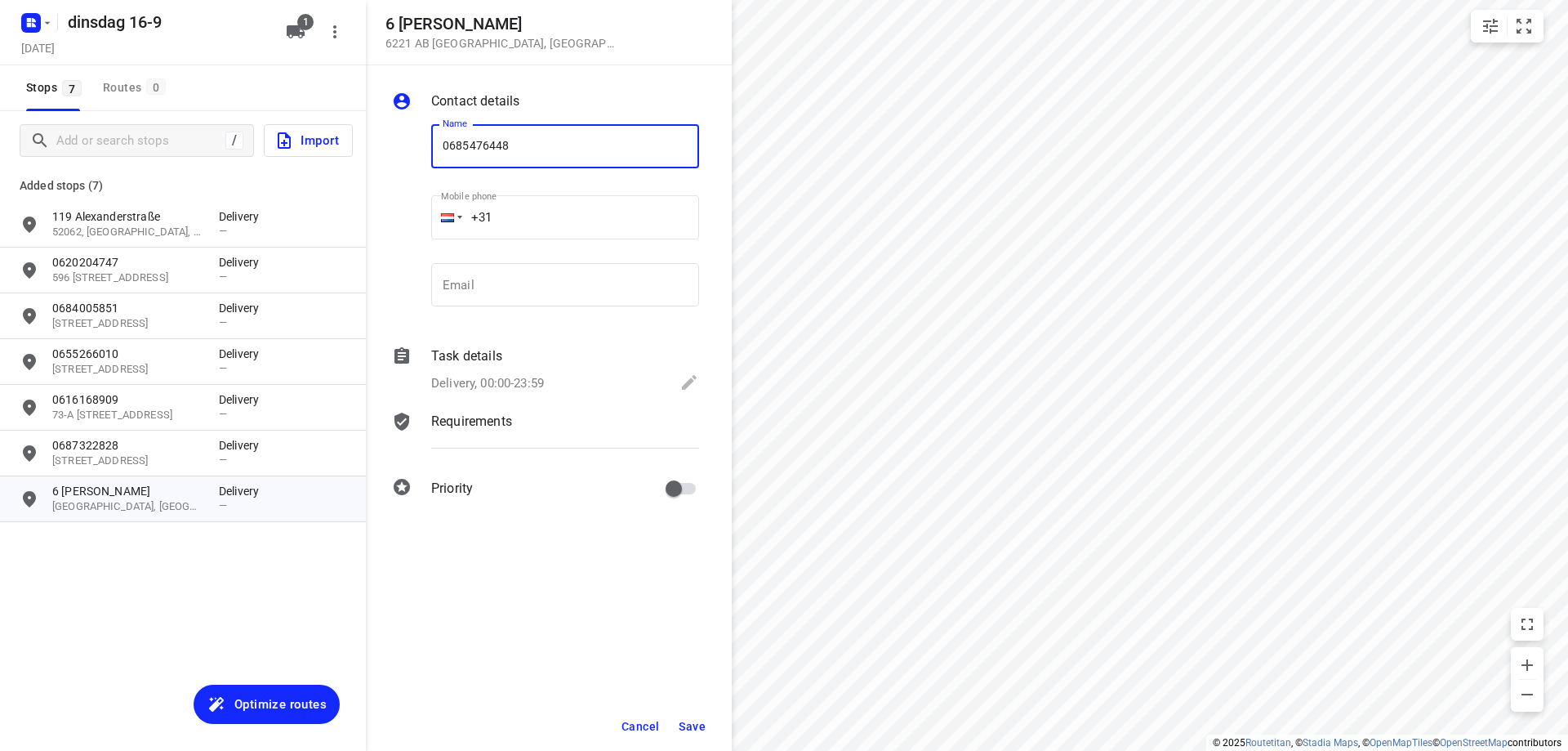
type input "0685476448"
click at [699, 722] on span "Save" at bounding box center [692, 726] width 27 height 13
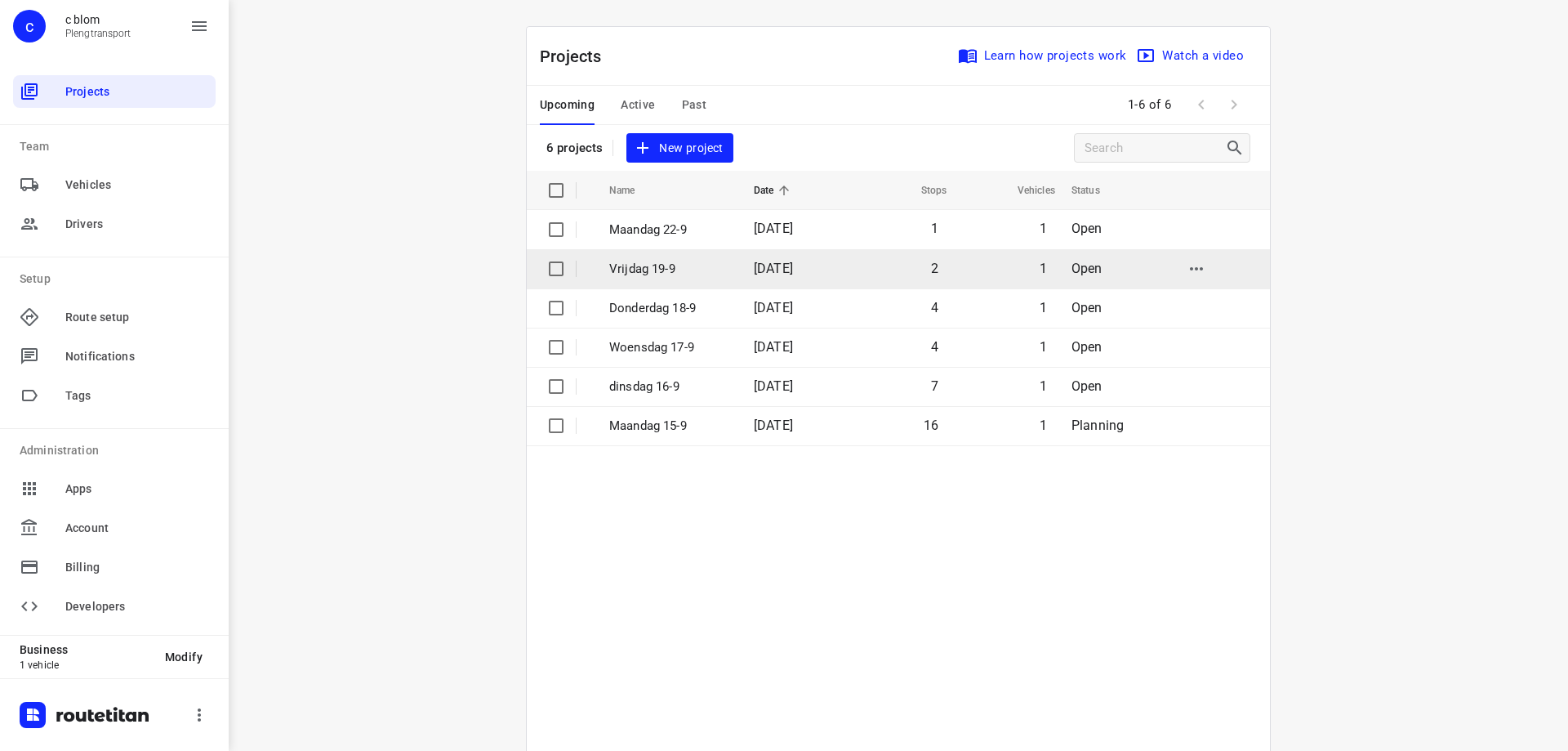
click at [637, 261] on p "Vrijdag 19-9" at bounding box center [669, 270] width 120 height 19
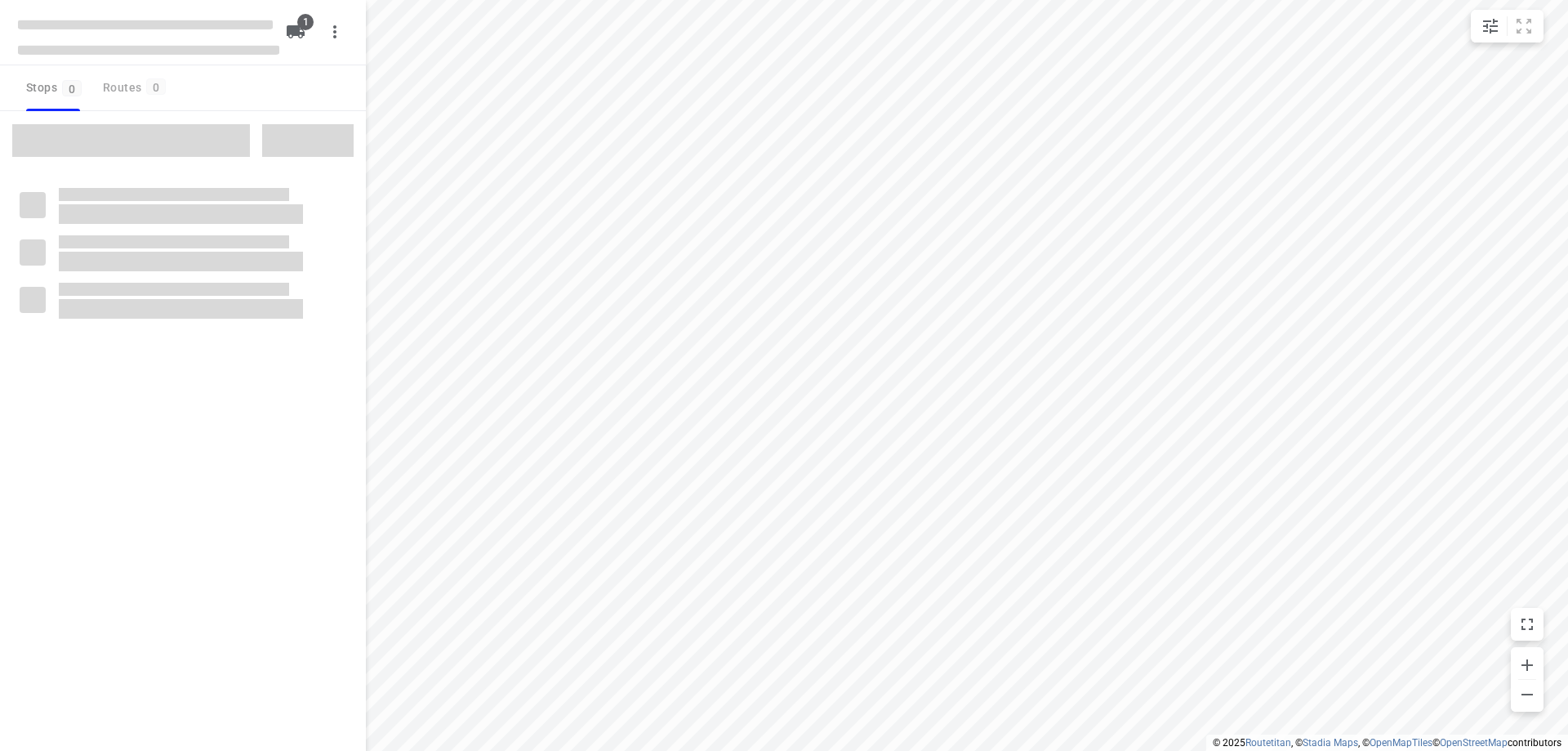
type input "distance"
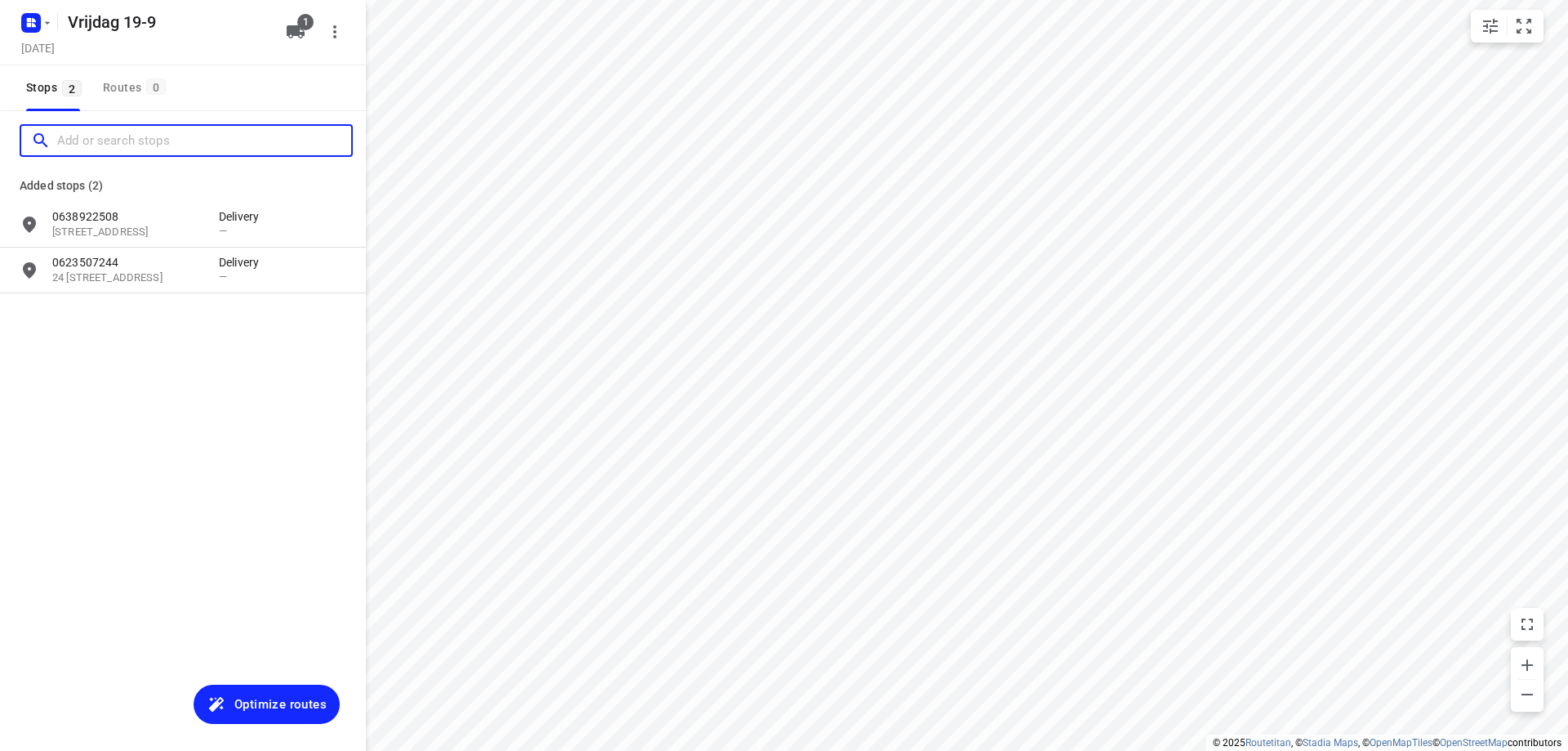
click at [170, 147] on input "Add or search stops" at bounding box center [204, 140] width 294 height 25
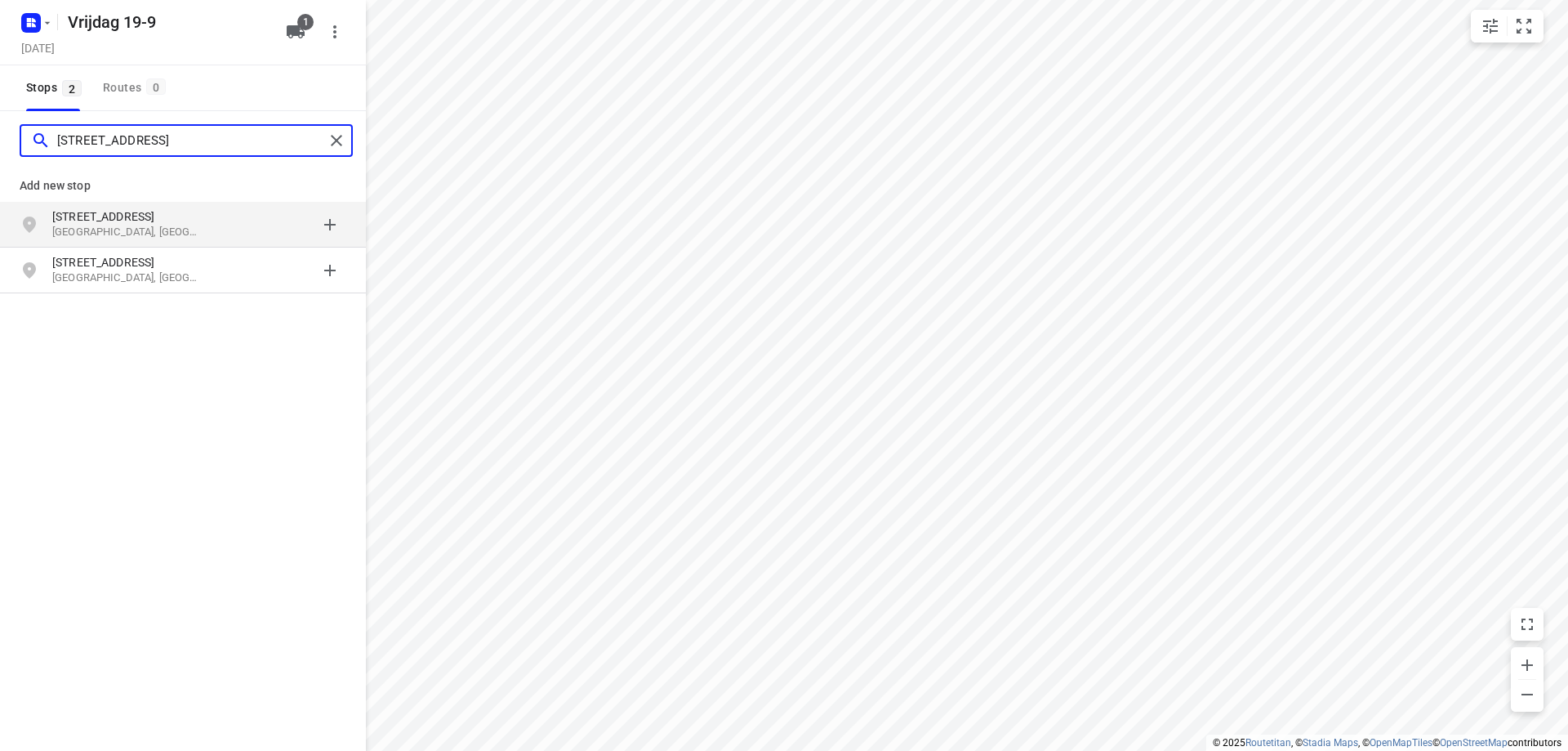
type input "[STREET_ADDRESS]"
click at [158, 225] on p "[GEOGRAPHIC_DATA], [GEOGRAPHIC_DATA]" at bounding box center [127, 232] width 150 height 16
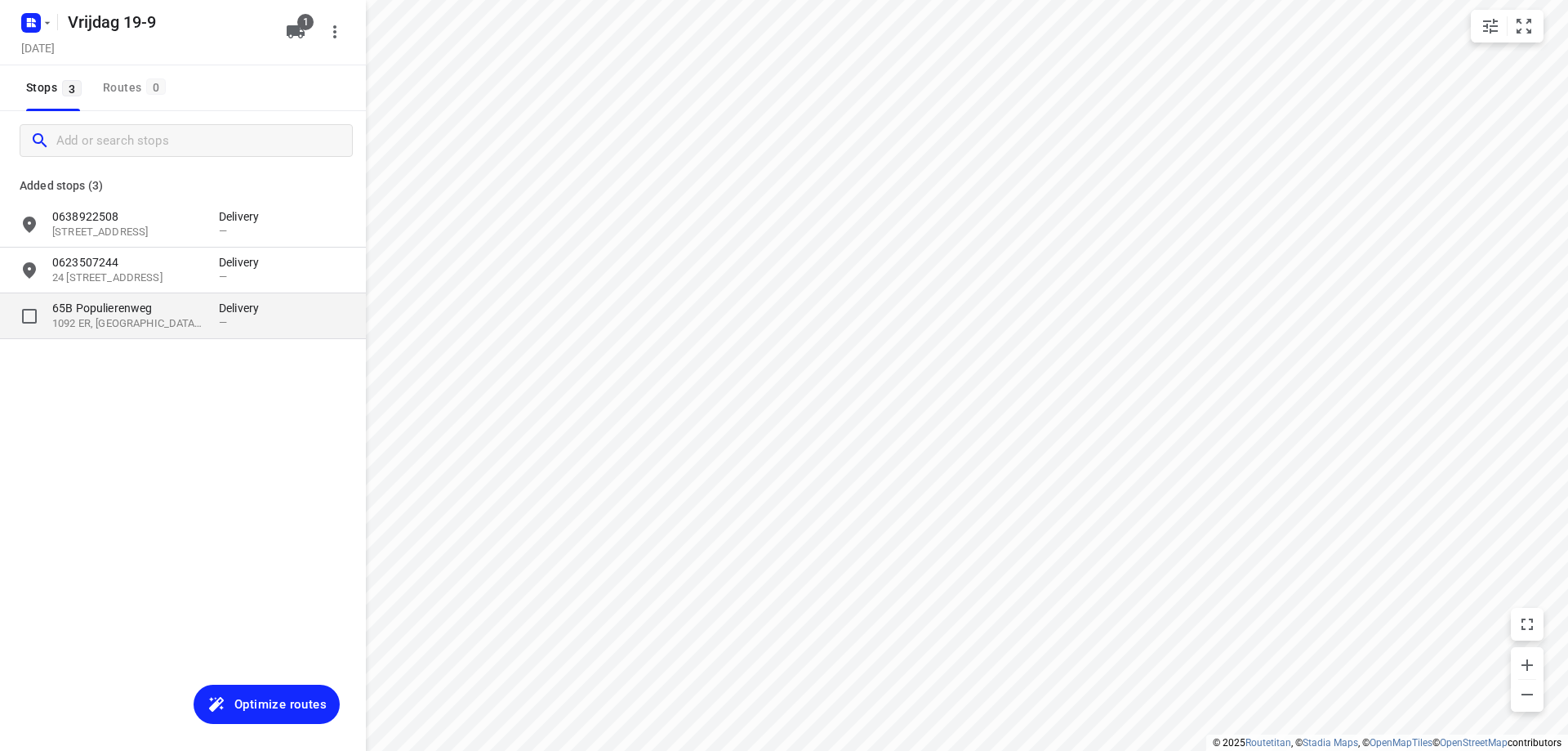
click at [155, 298] on div "65B [STREET_ADDRESS], [GEOGRAPHIC_DATA] Delivery —" at bounding box center [183, 316] width 366 height 46
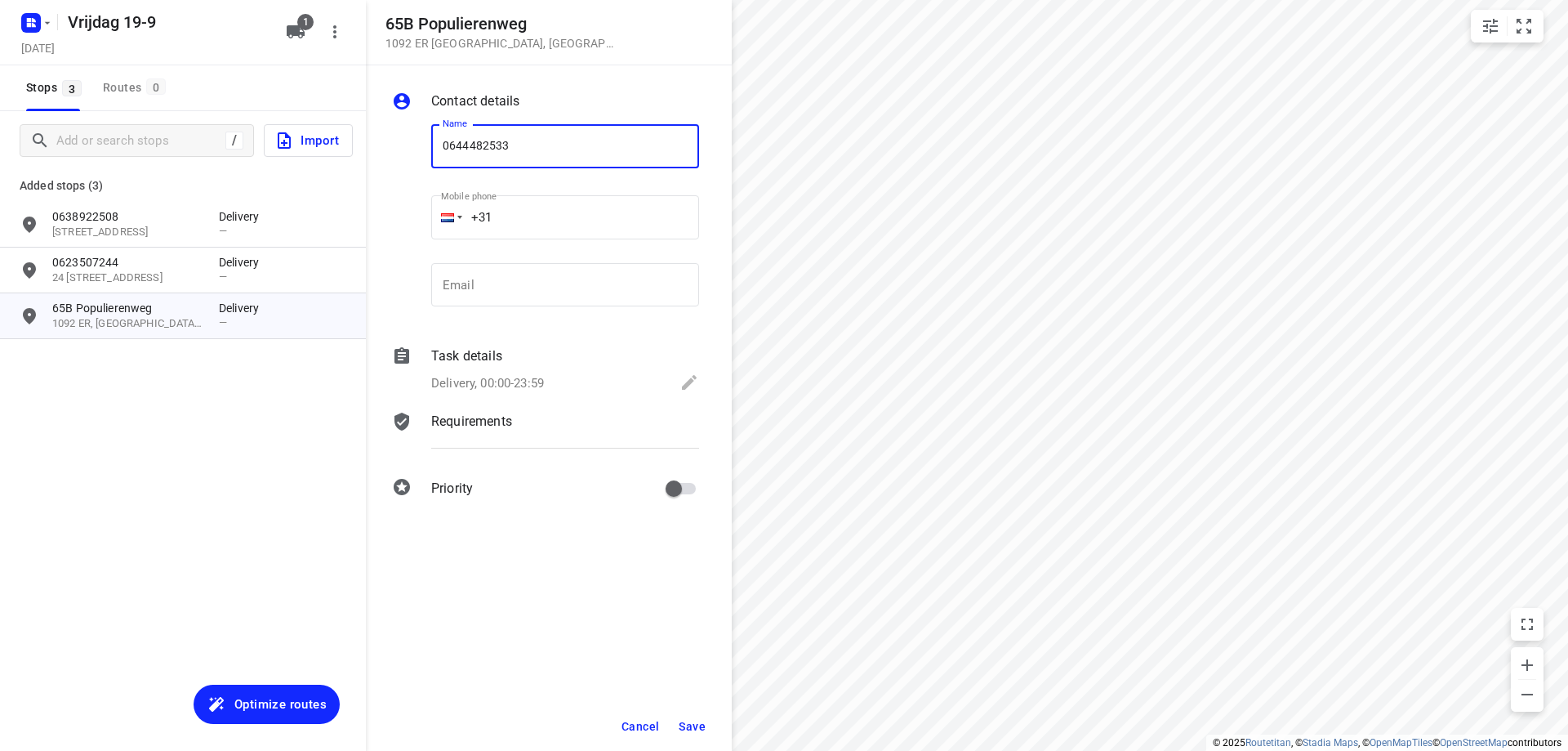
type input "0644482533"
click at [688, 719] on span "Save" at bounding box center [692, 726] width 27 height 13
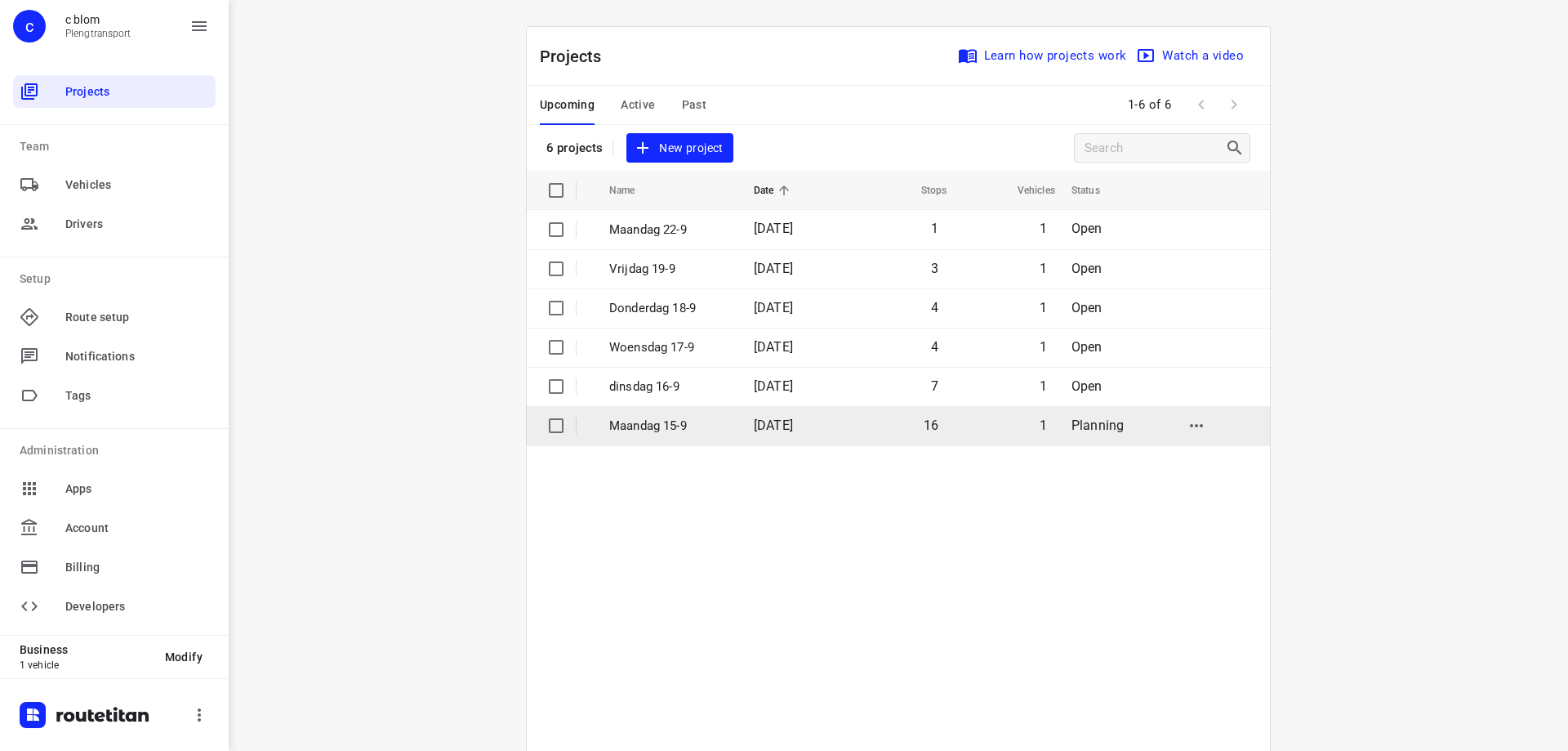
click at [686, 421] on p "Maandag 15-9" at bounding box center [669, 426] width 120 height 19
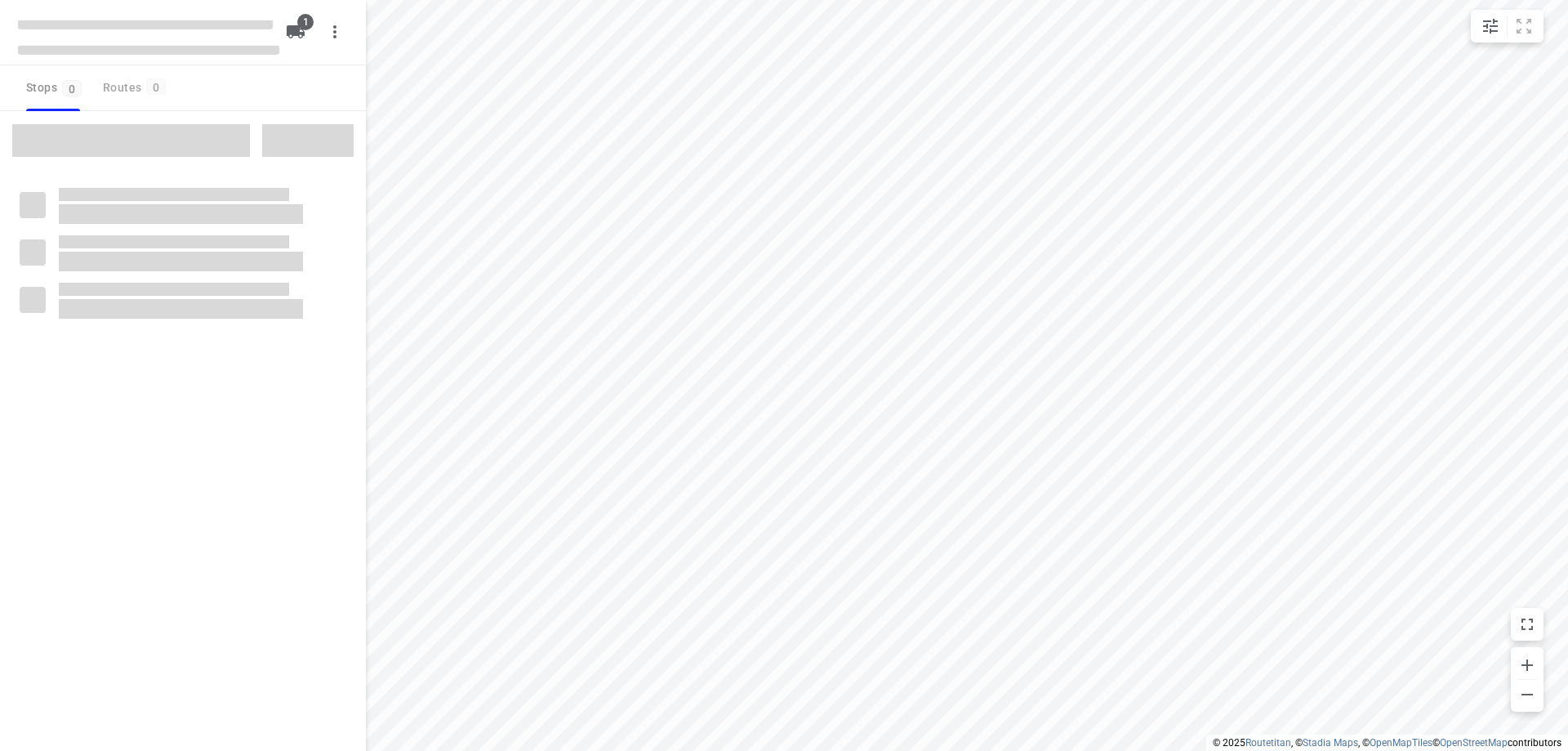
type input "distance"
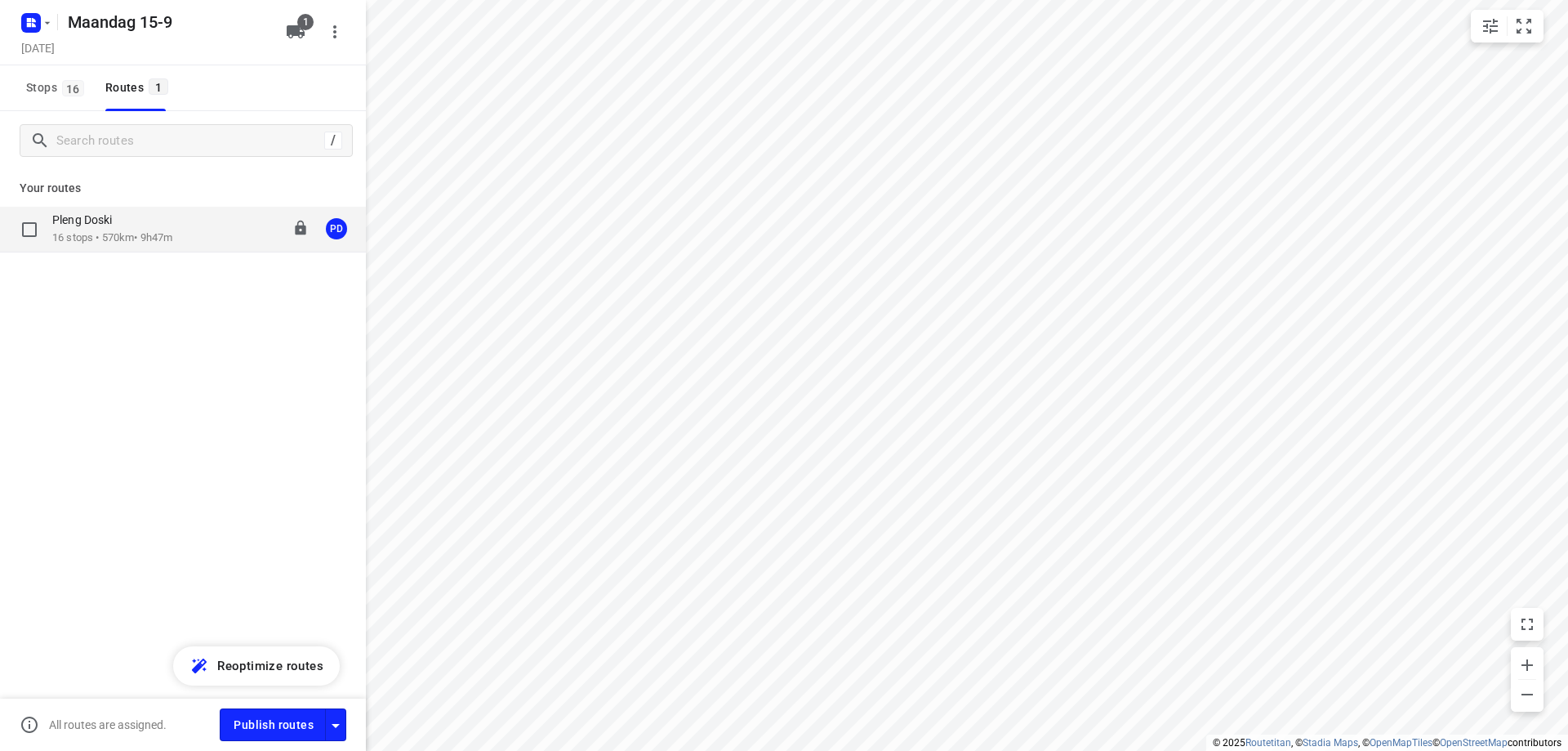
click at [80, 245] on p "16 stops • 570km • 9h47m" at bounding box center [111, 238] width 120 height 16
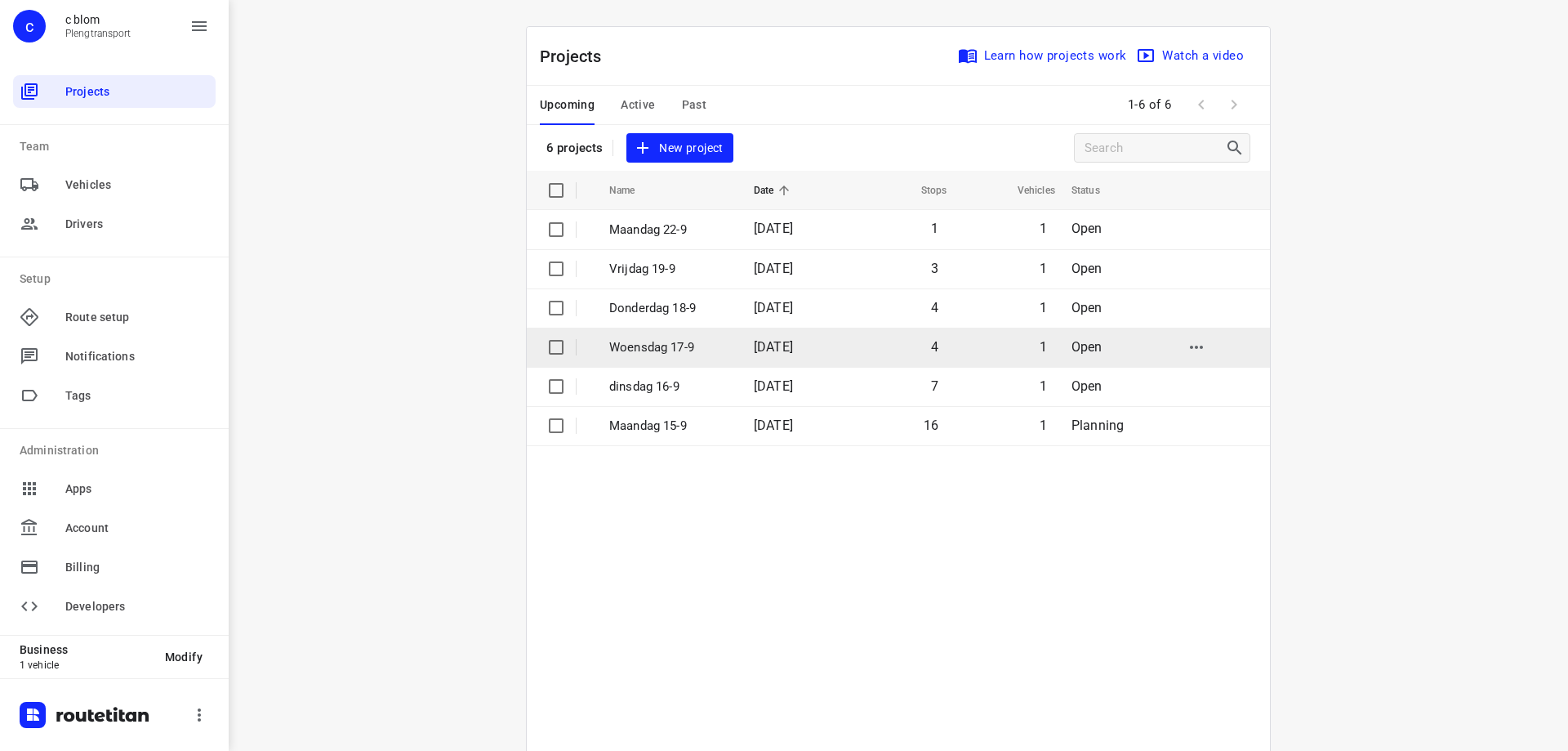
click at [653, 348] on p "Woensdag 17-9" at bounding box center [669, 348] width 120 height 19
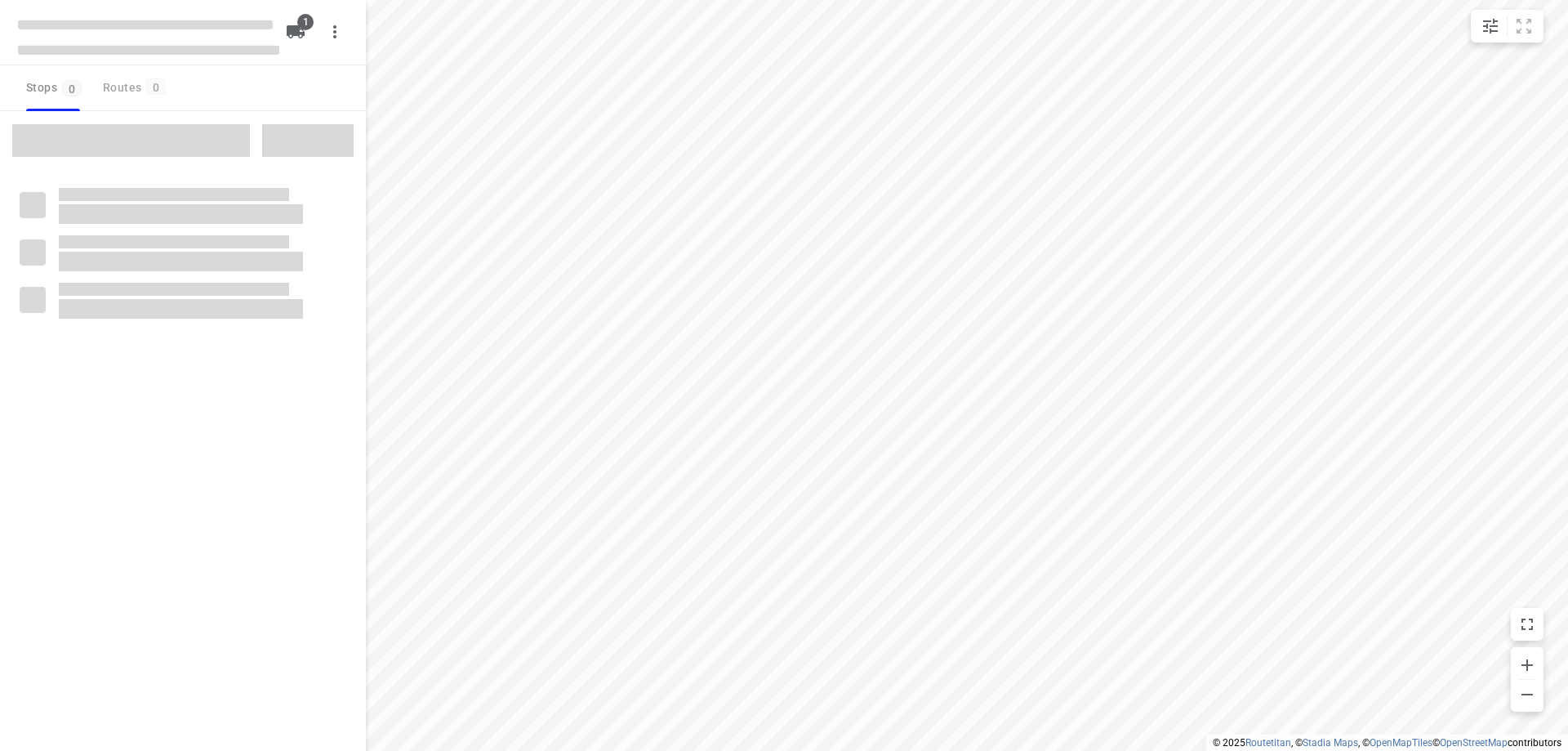
type input "distance"
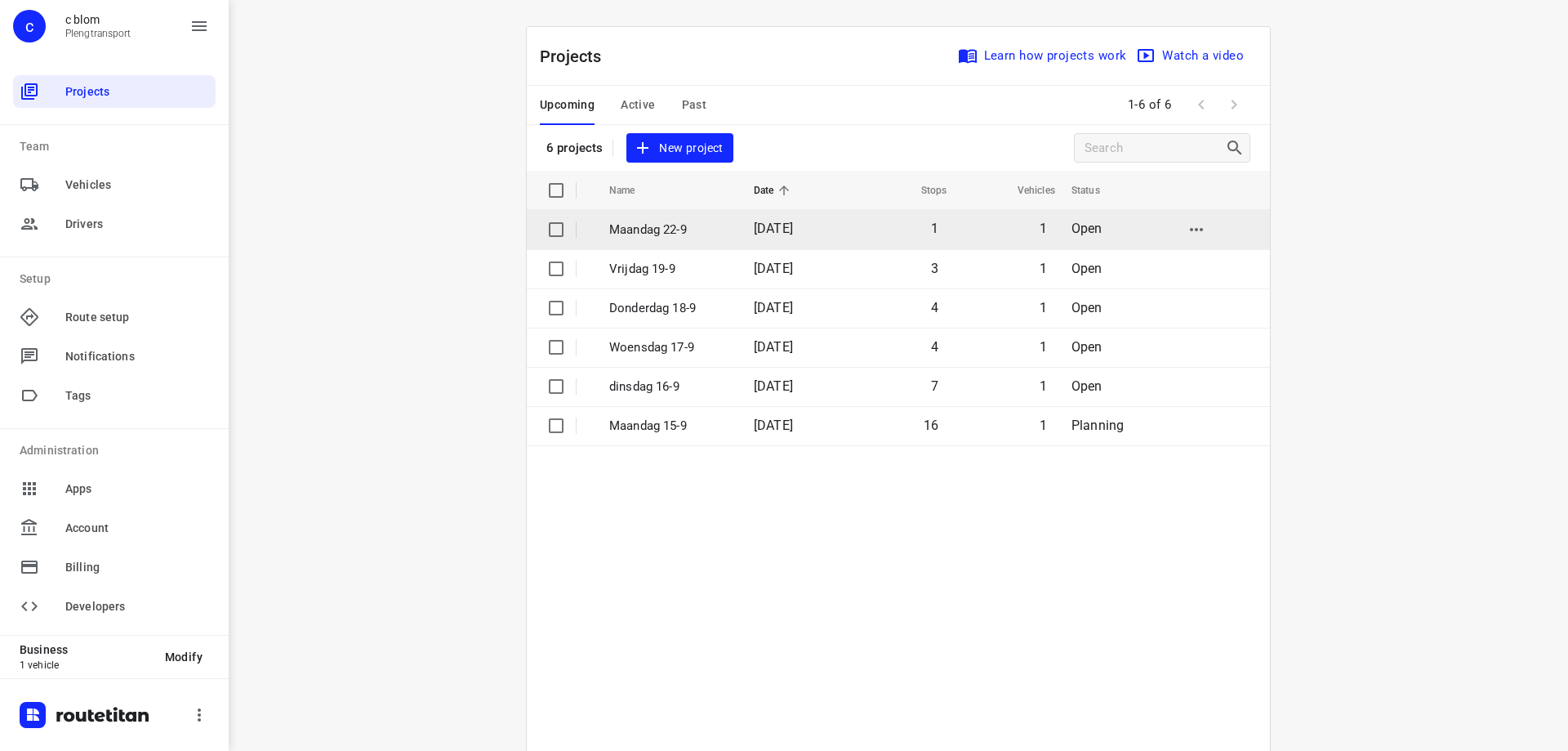
click at [841, 233] on td "[DATE]" at bounding box center [792, 230] width 105 height 39
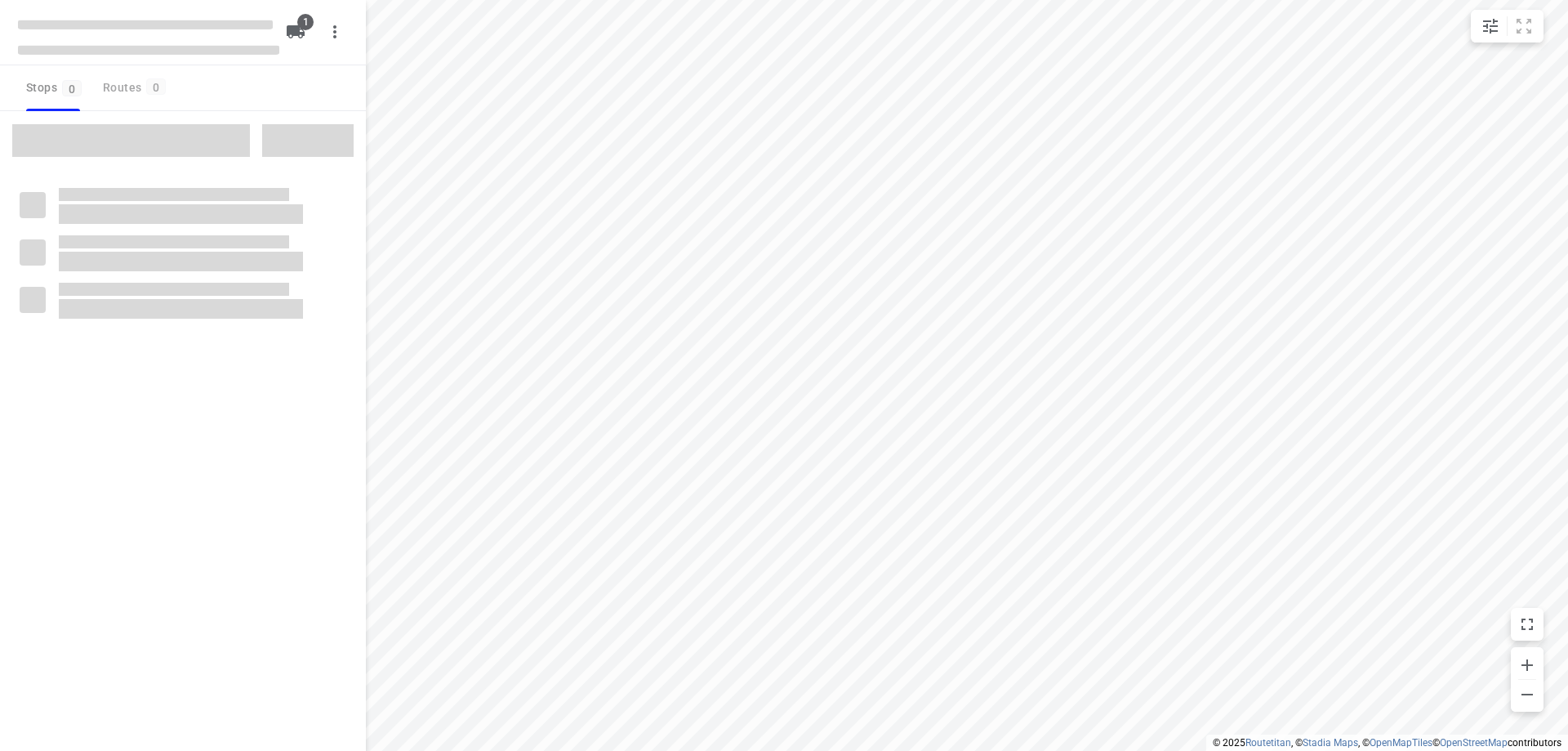
type input "distance"
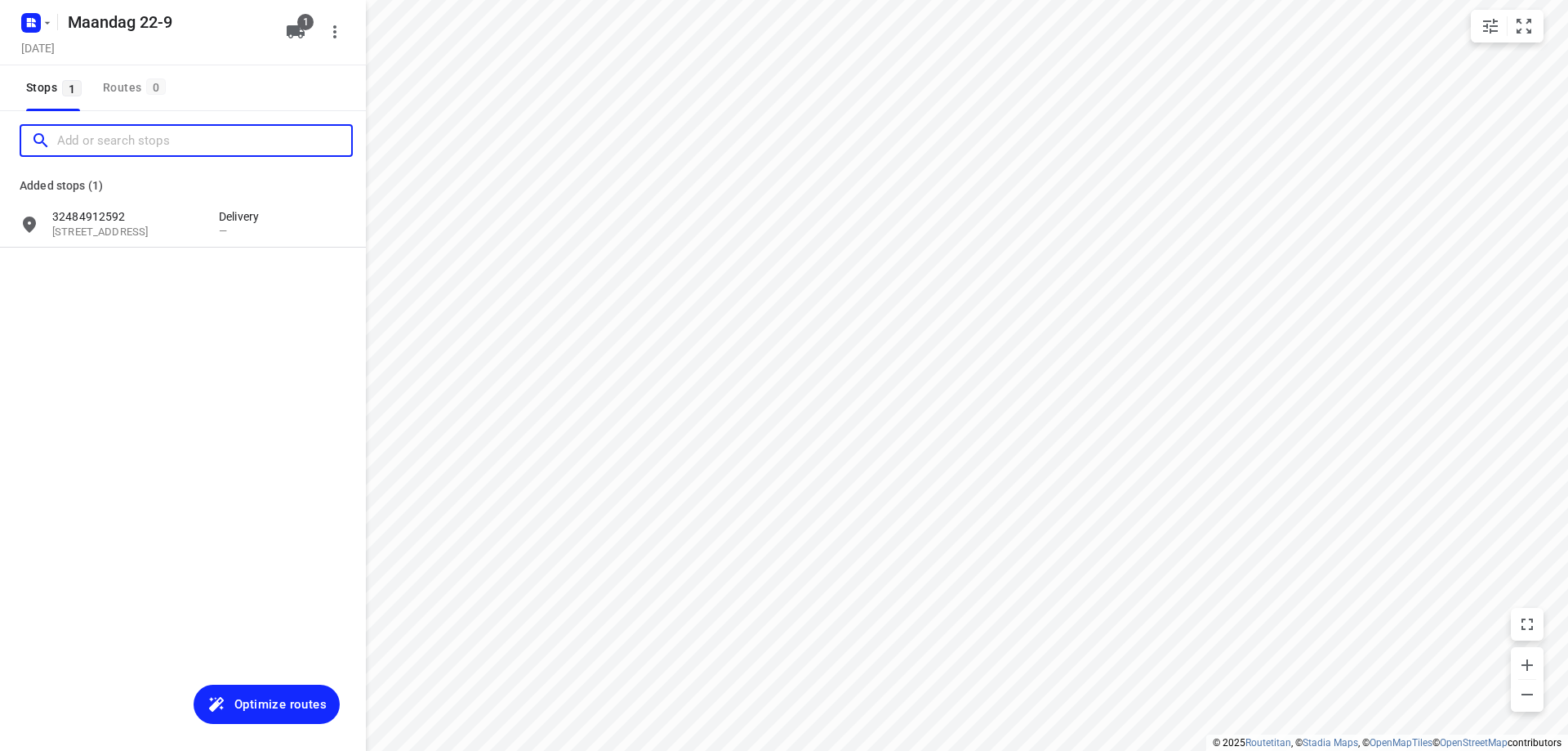
click at [134, 132] on input "Add or search stops" at bounding box center [204, 140] width 294 height 25
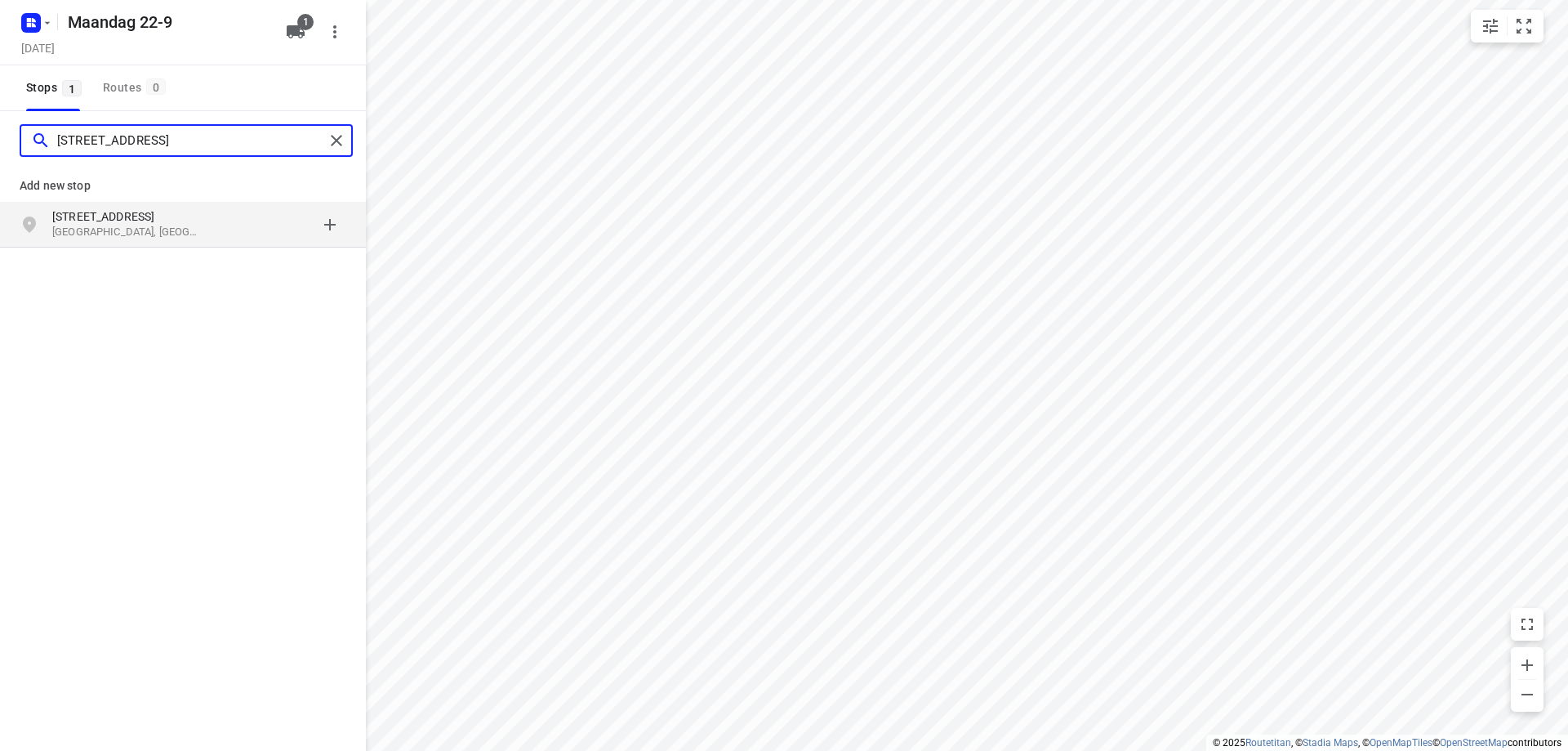
type input "[STREET_ADDRESS]"
click at [137, 228] on p "[GEOGRAPHIC_DATA], [GEOGRAPHIC_DATA]" at bounding box center [127, 232] width 150 height 16
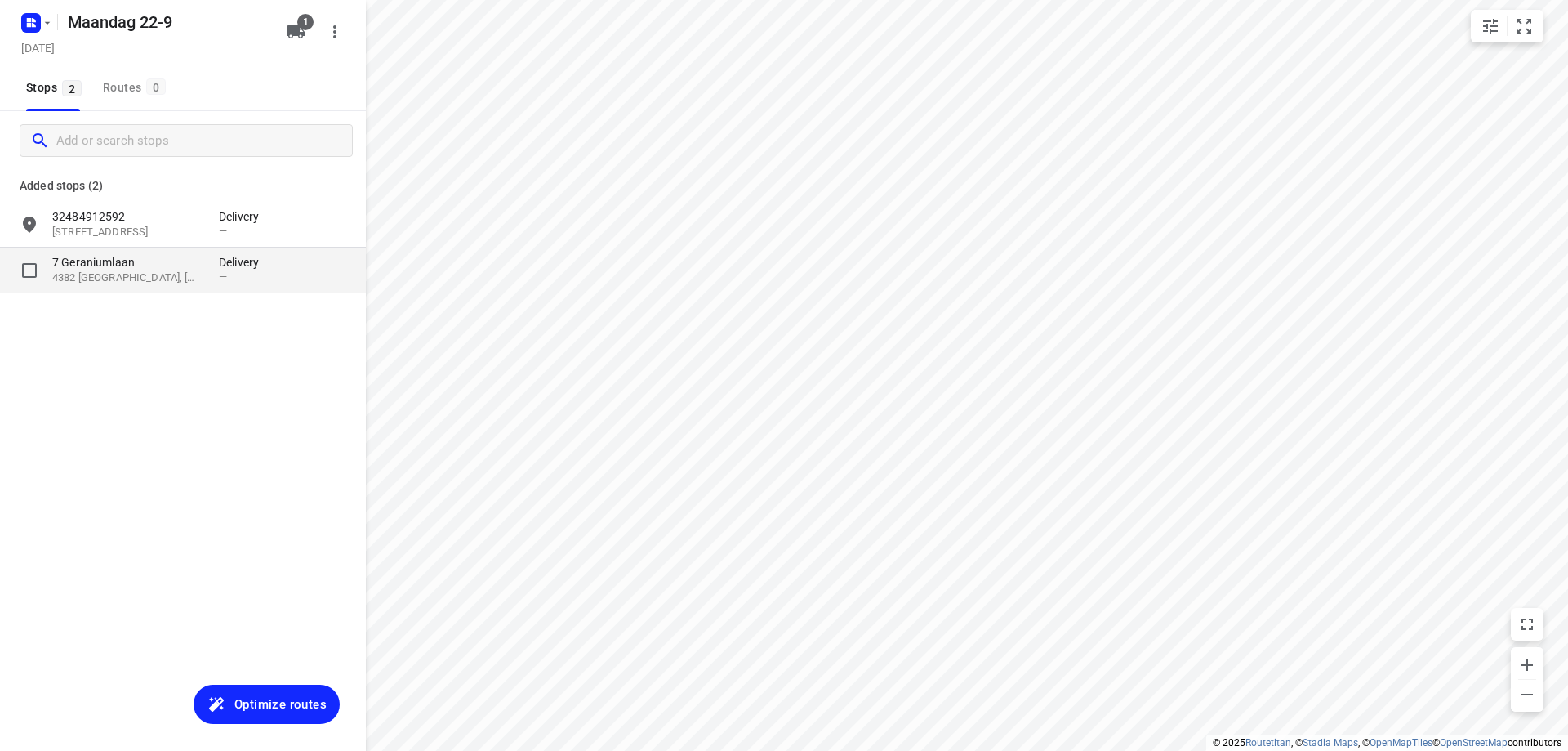
click at [126, 273] on p "4382 [GEOGRAPHIC_DATA], [GEOGRAPHIC_DATA], [GEOGRAPHIC_DATA]" at bounding box center [127, 278] width 150 height 16
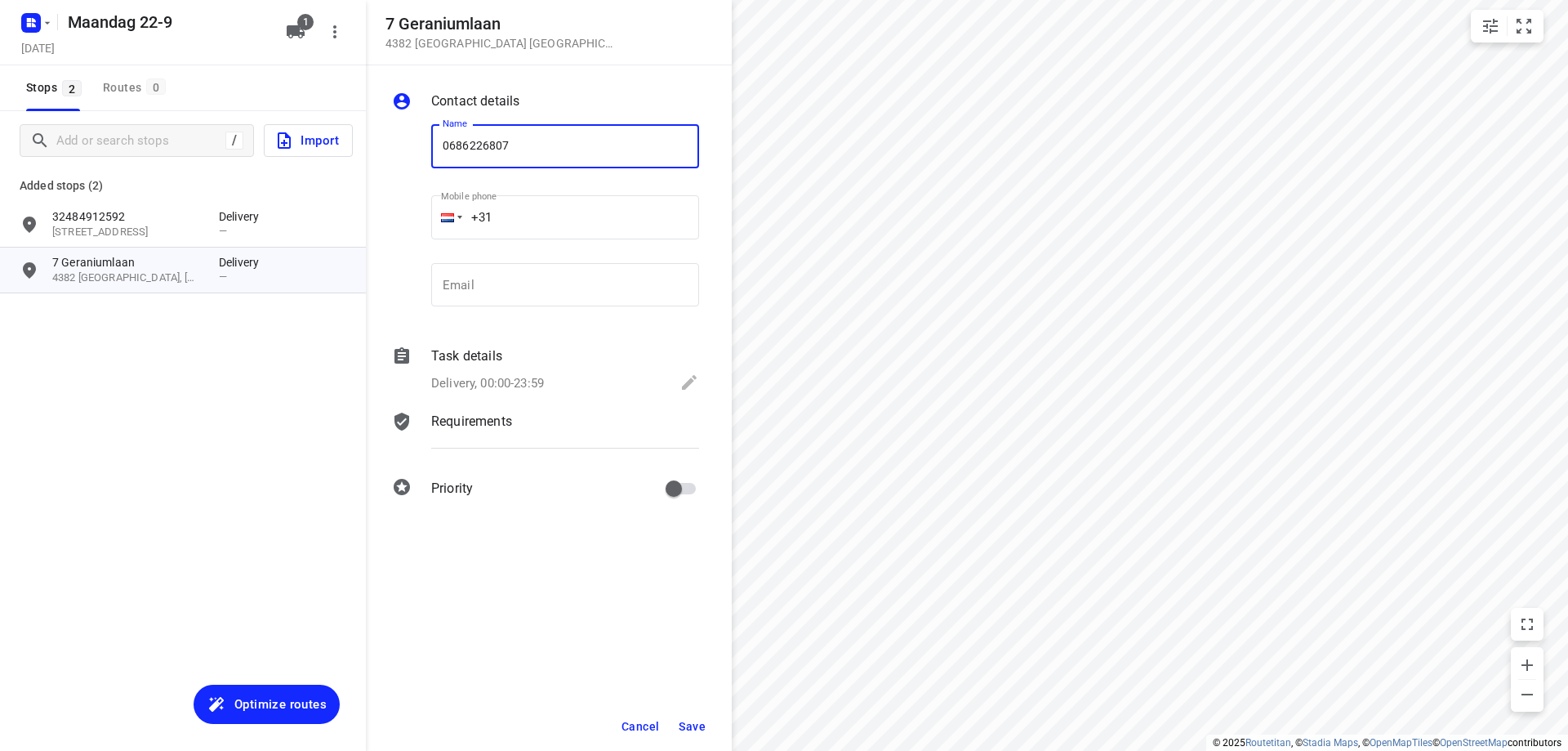
type input "0686226807"
click at [692, 724] on span "Save" at bounding box center [692, 726] width 27 height 13
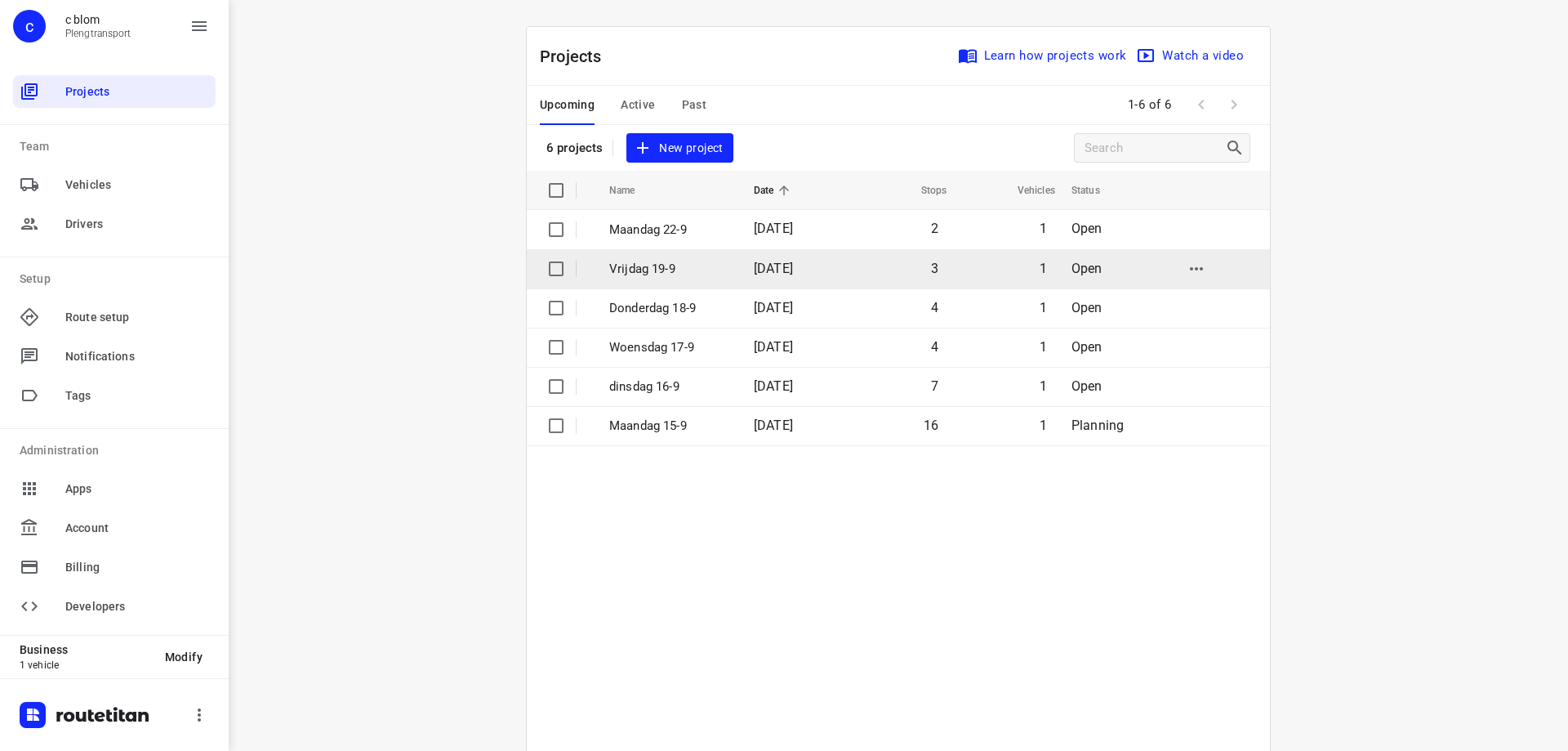
click at [648, 268] on p "Vrijdag 19-9" at bounding box center [669, 270] width 120 height 19
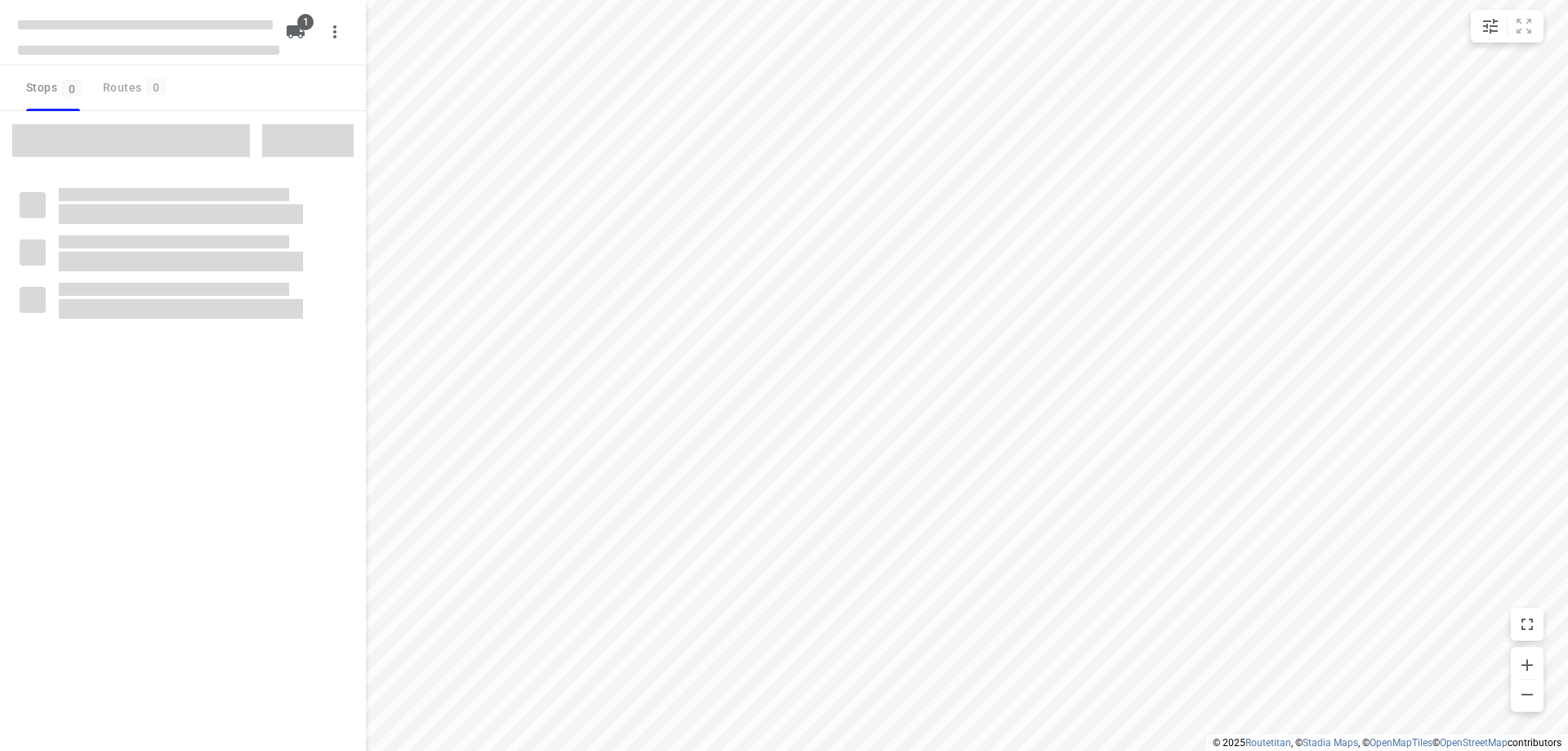
type input "distance"
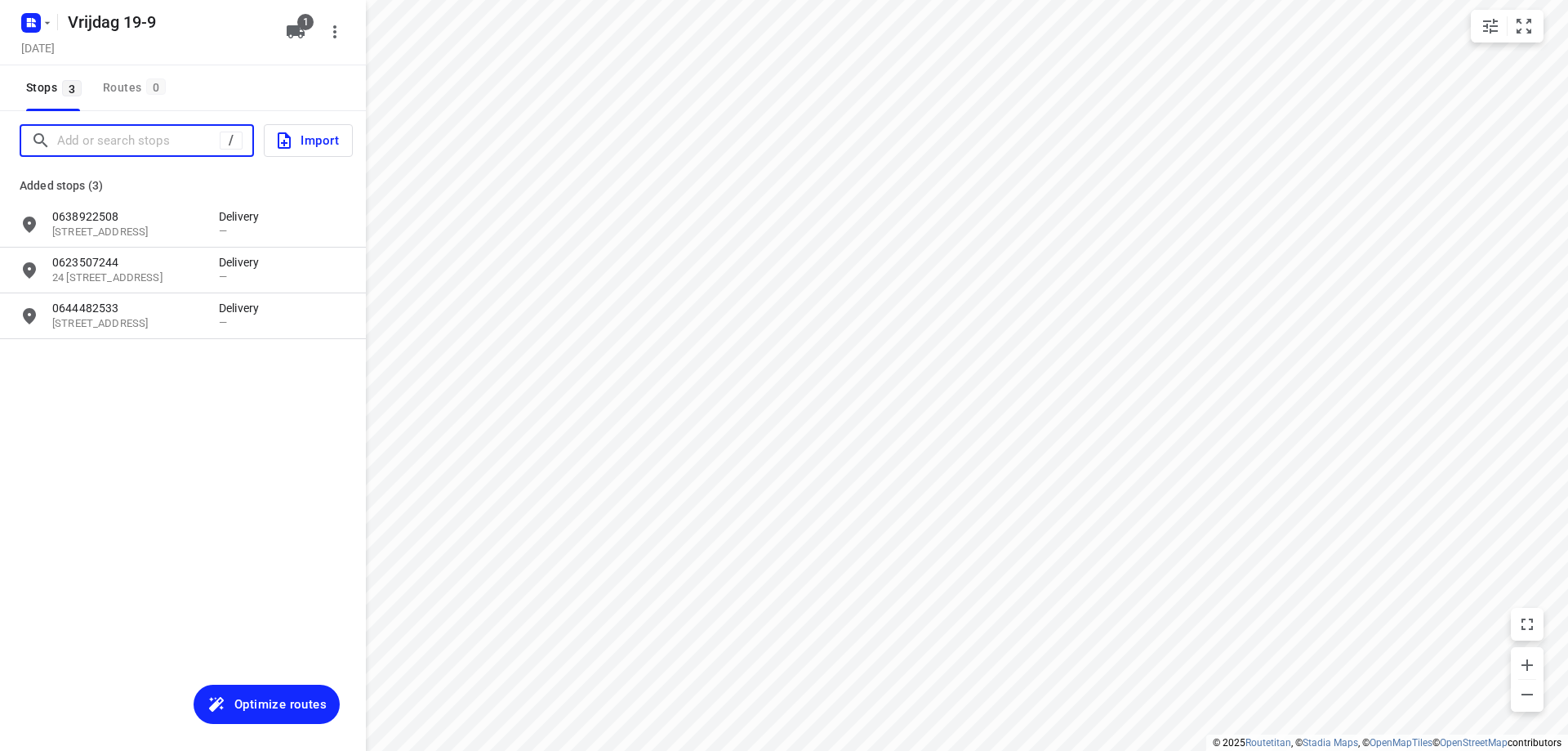
click at [124, 145] on input "Add or search stops" at bounding box center [138, 140] width 163 height 25
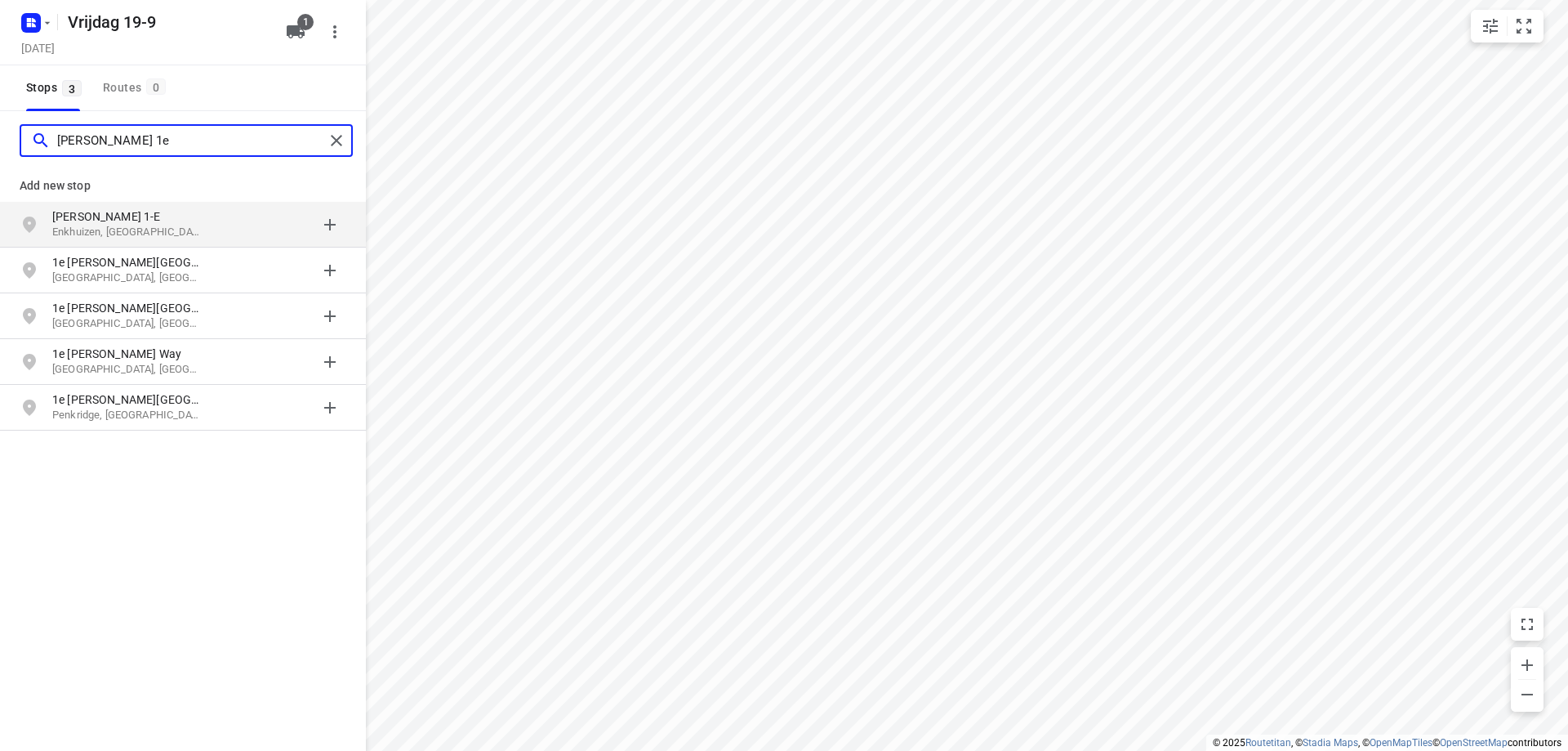
type input "[PERSON_NAME] 1e"
click at [143, 221] on p "[PERSON_NAME] 1-E" at bounding box center [127, 217] width 150 height 17
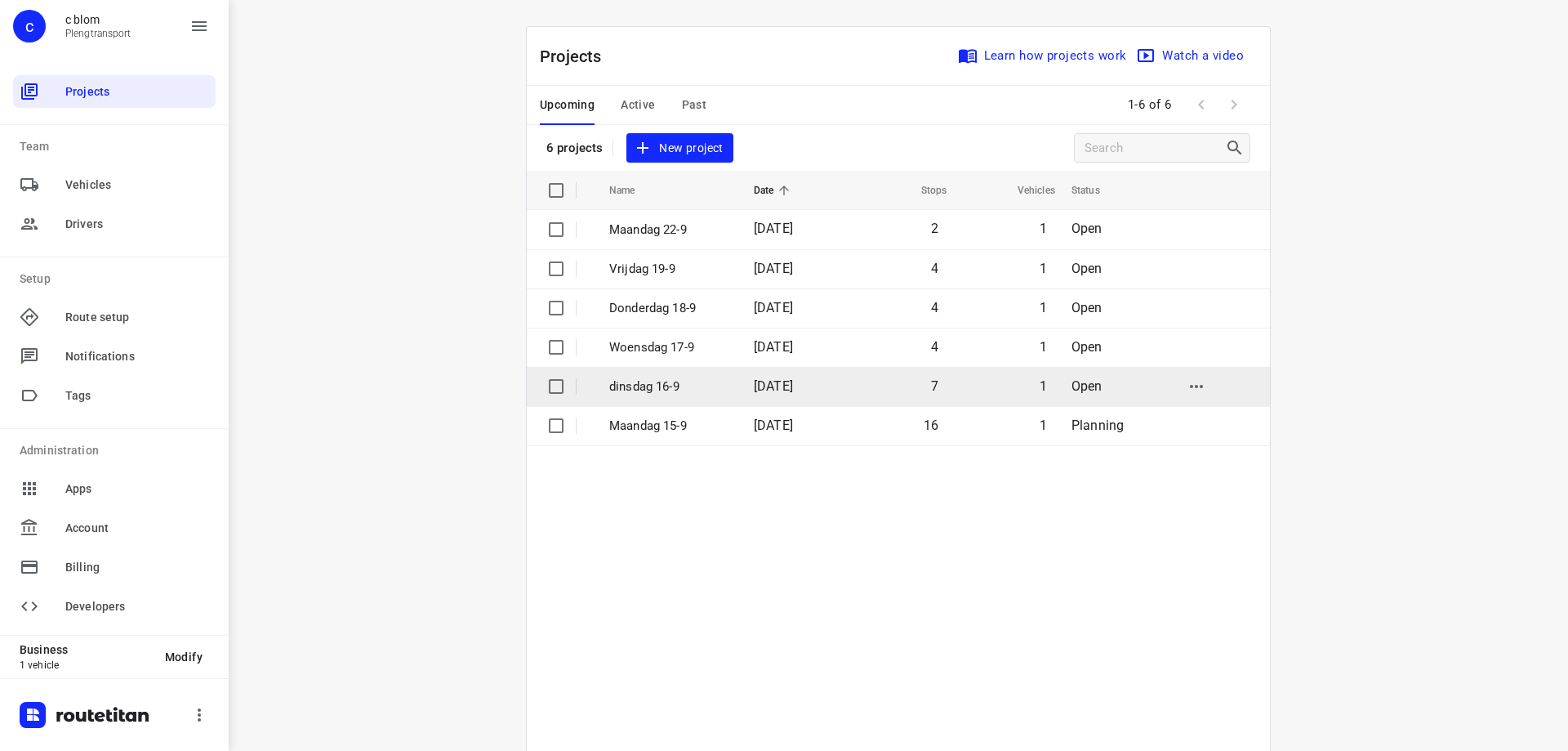
click at [716, 382] on p "dinsdag 16-9" at bounding box center [669, 387] width 120 height 19
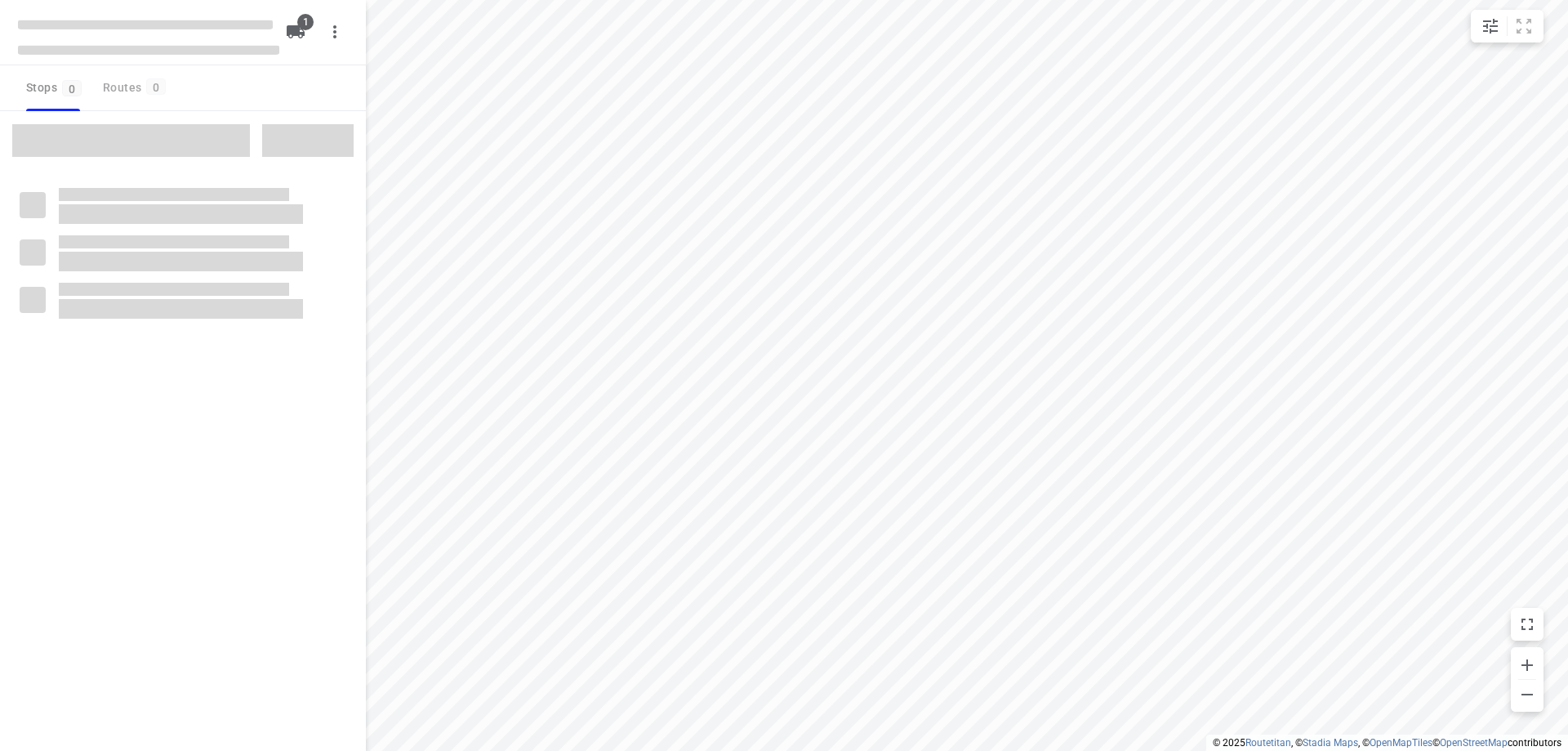
type input "distance"
